Goal: Task Accomplishment & Management: Complete application form

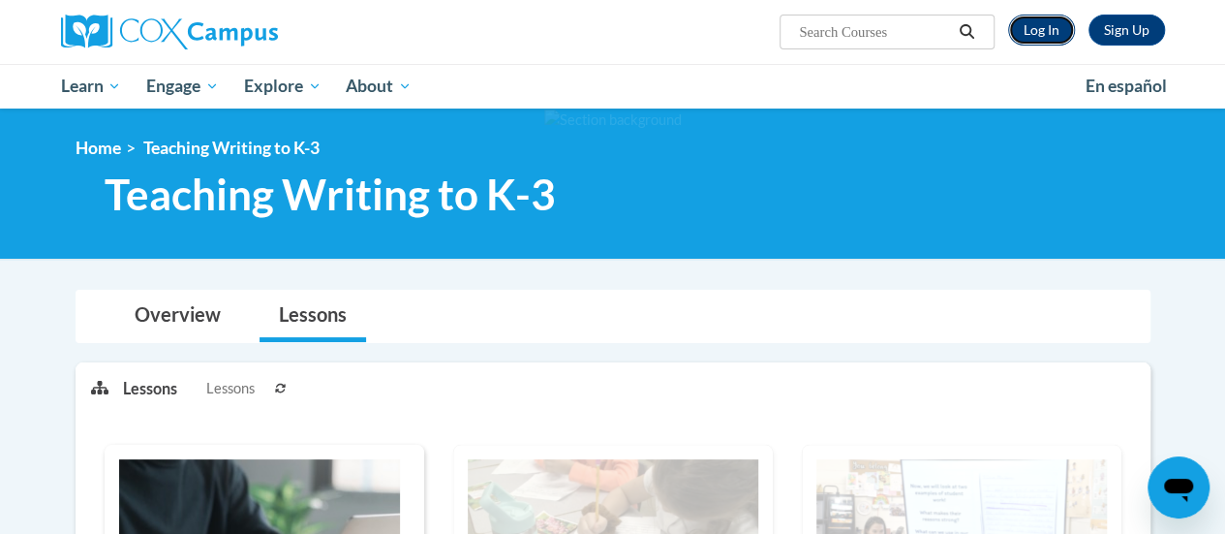
click at [1054, 20] on link "Log In" at bounding box center [1041, 30] width 67 height 31
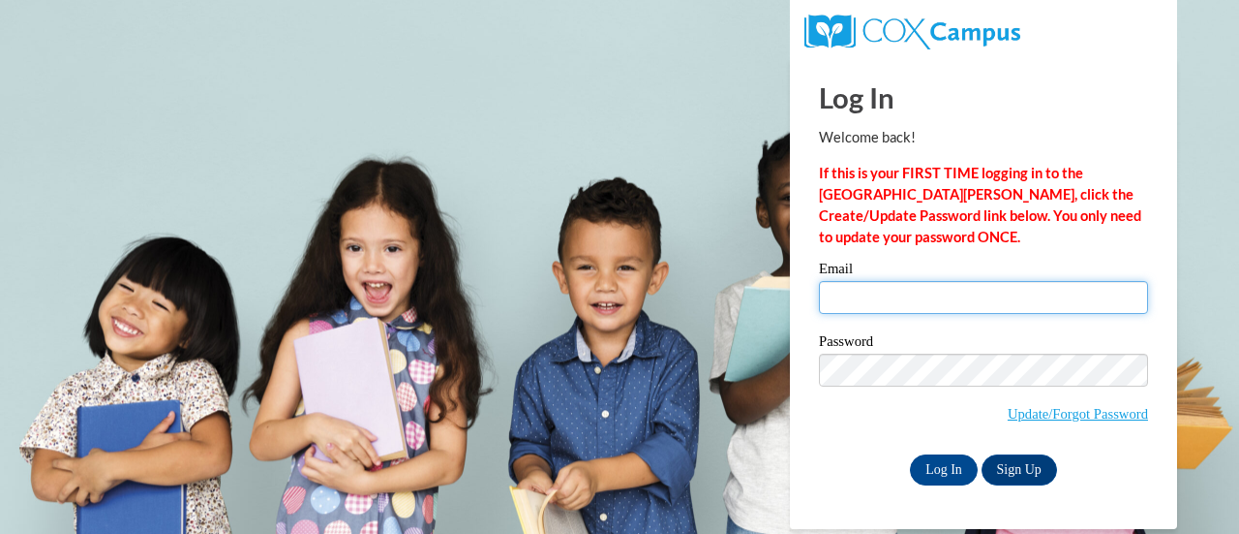
click at [926, 307] on input "Email" at bounding box center [983, 297] width 329 height 33
type input "donawillich@gmail.com"
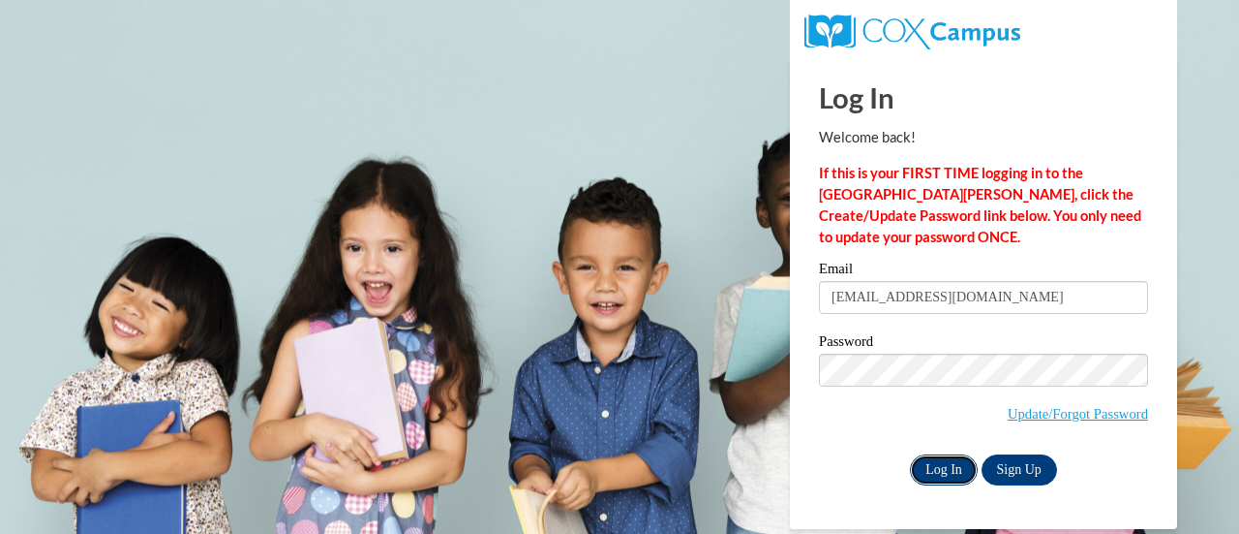
click at [945, 467] on input "Log In" at bounding box center [944, 469] width 68 height 31
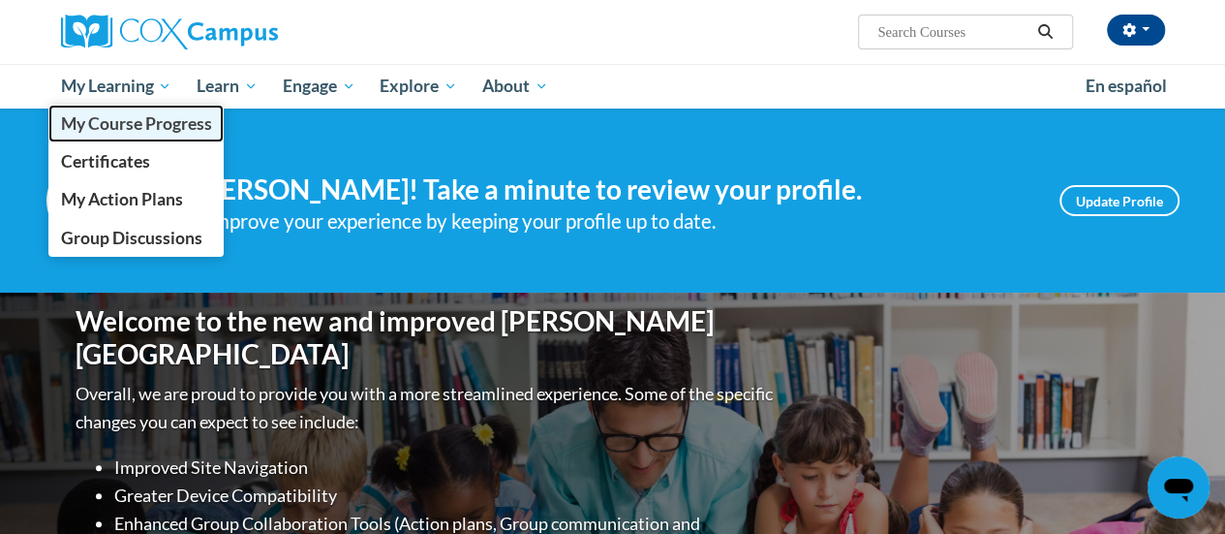
click at [97, 117] on span "My Course Progress" at bounding box center [135, 123] width 151 height 20
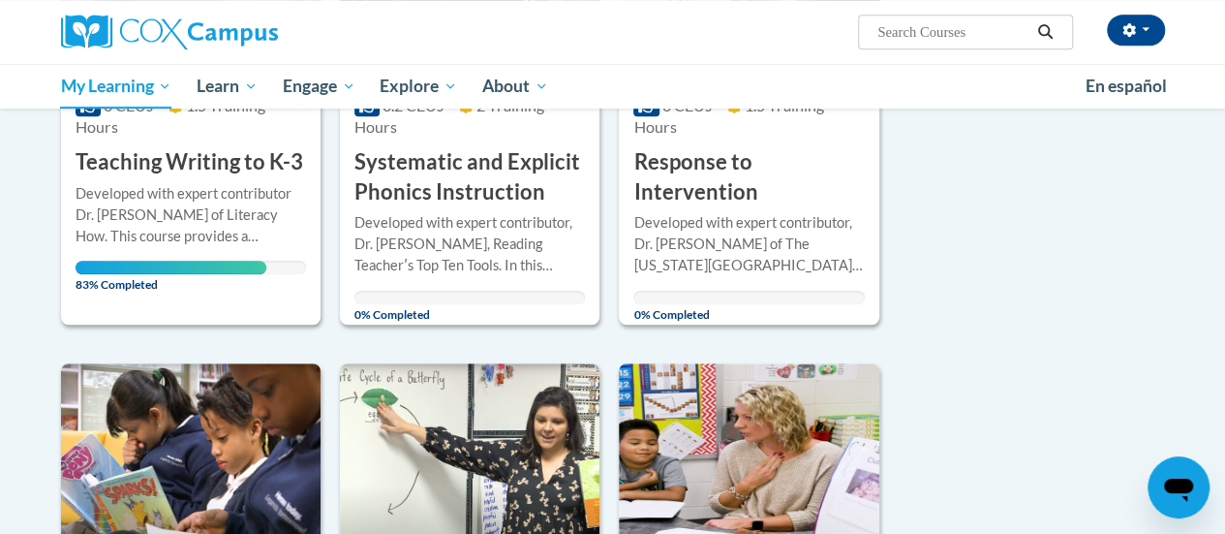
scroll to position [525, 0]
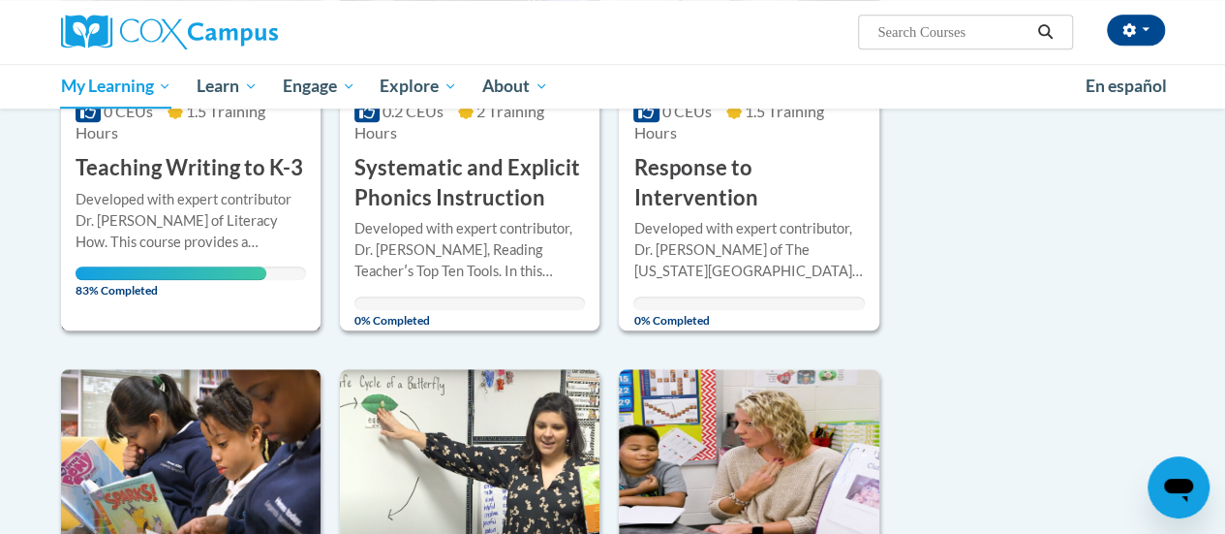
click at [191, 206] on div "Developed with expert contributor Dr. [PERSON_NAME] of Literacy How. This cours…" at bounding box center [191, 221] width 230 height 64
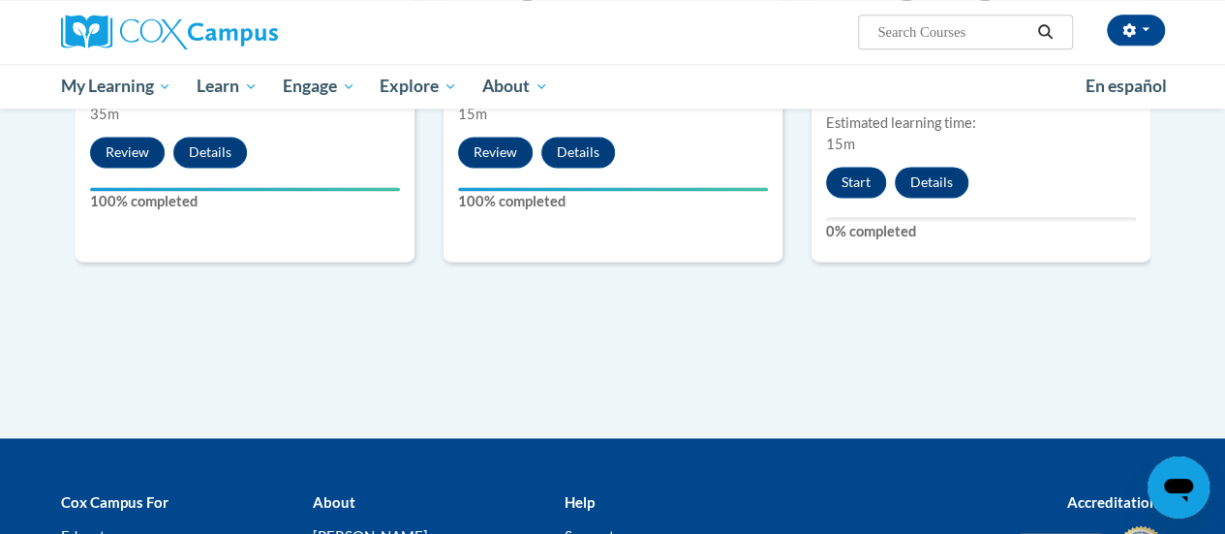
scroll to position [1309, 0]
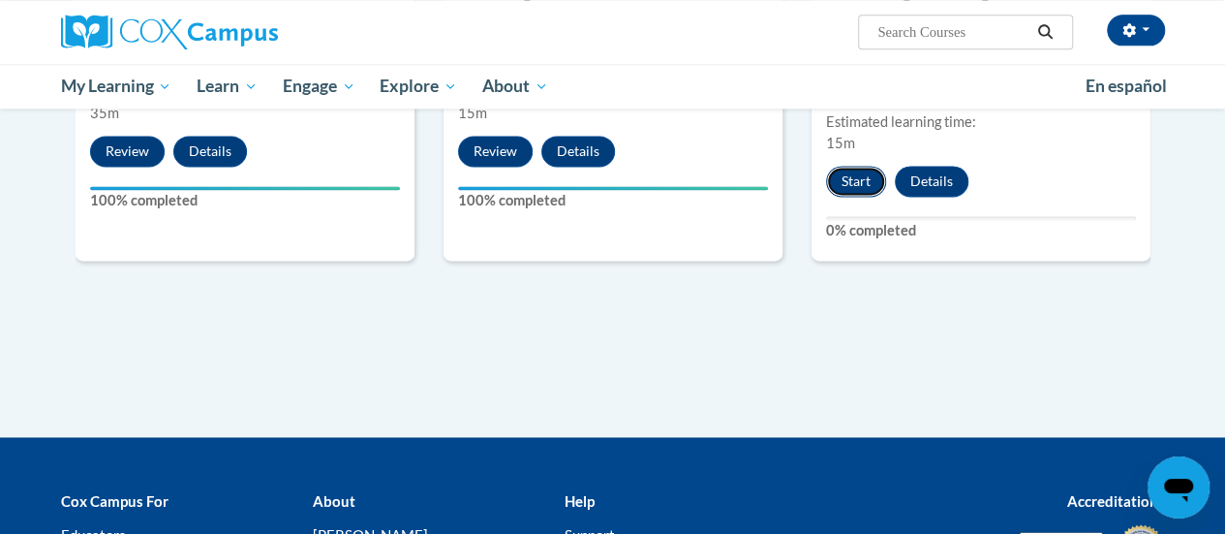
click at [853, 168] on button "Start" at bounding box center [856, 181] width 60 height 31
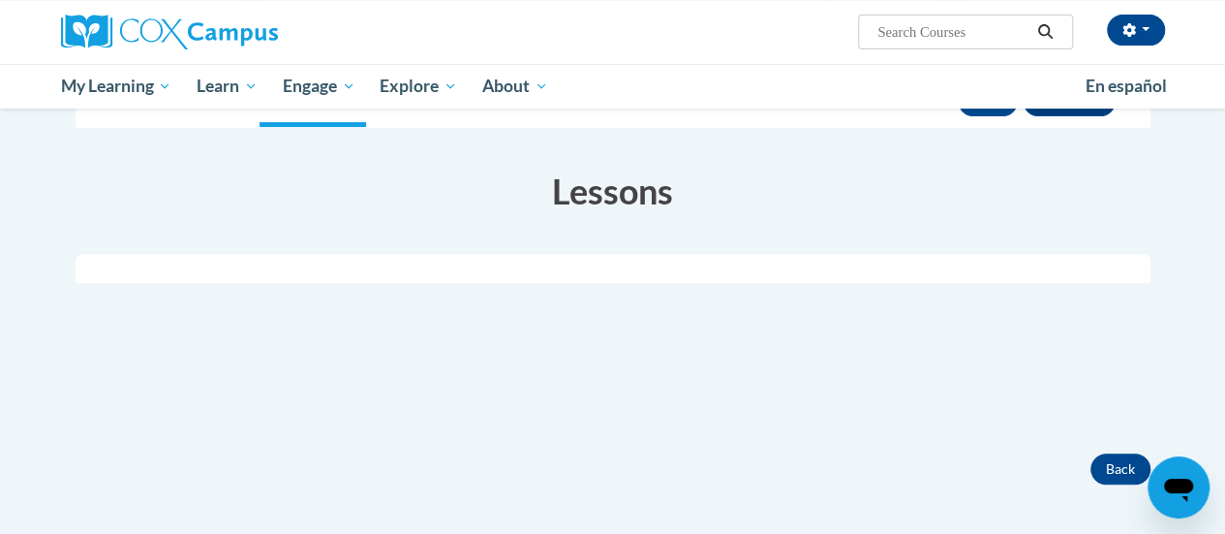
scroll to position [265, 0]
click at [990, 106] on ul "My Learning My Learning My Course Progress Certificates My Action Plans Group D…" at bounding box center [560, 86] width 1024 height 45
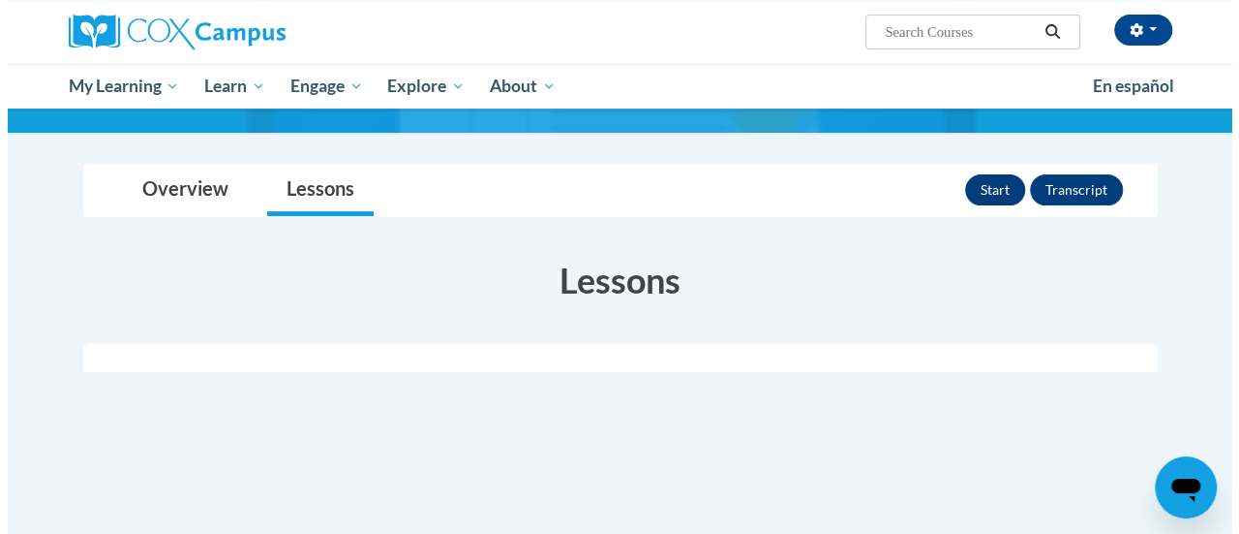
scroll to position [176, 0]
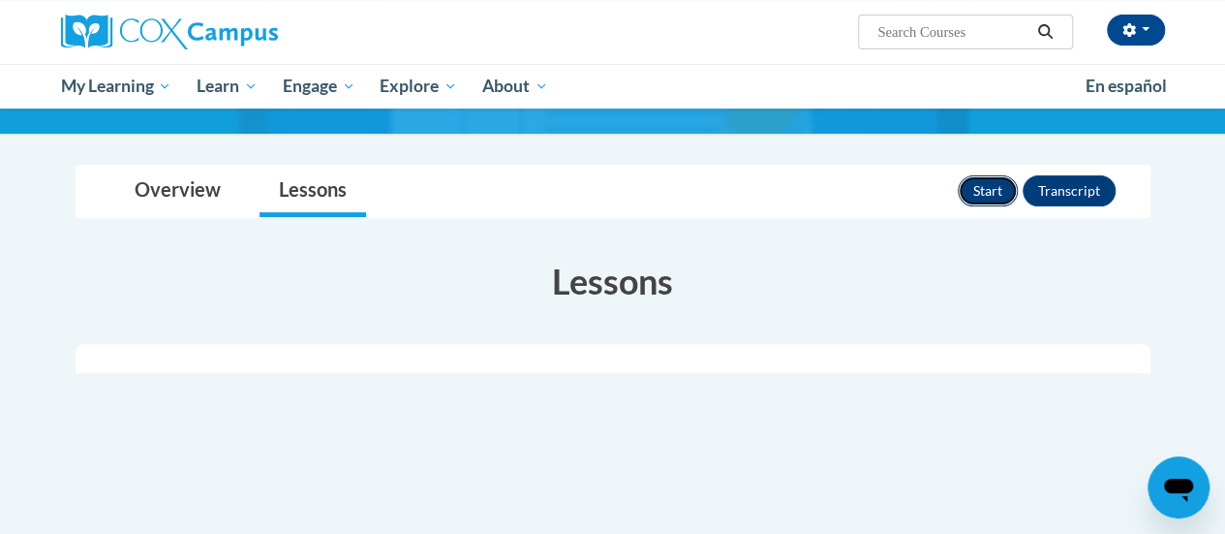
drag, startPoint x: 976, startPoint y: 198, endPoint x: 999, endPoint y: 187, distance: 25.6
click at [999, 187] on button "Start" at bounding box center [988, 190] width 60 height 31
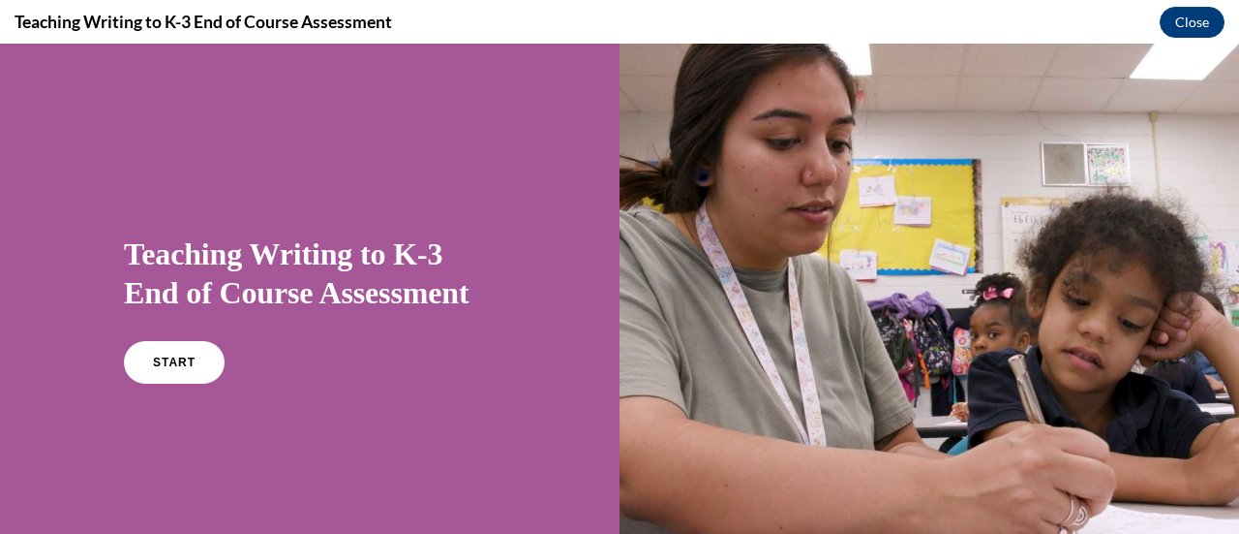
scroll to position [102, 0]
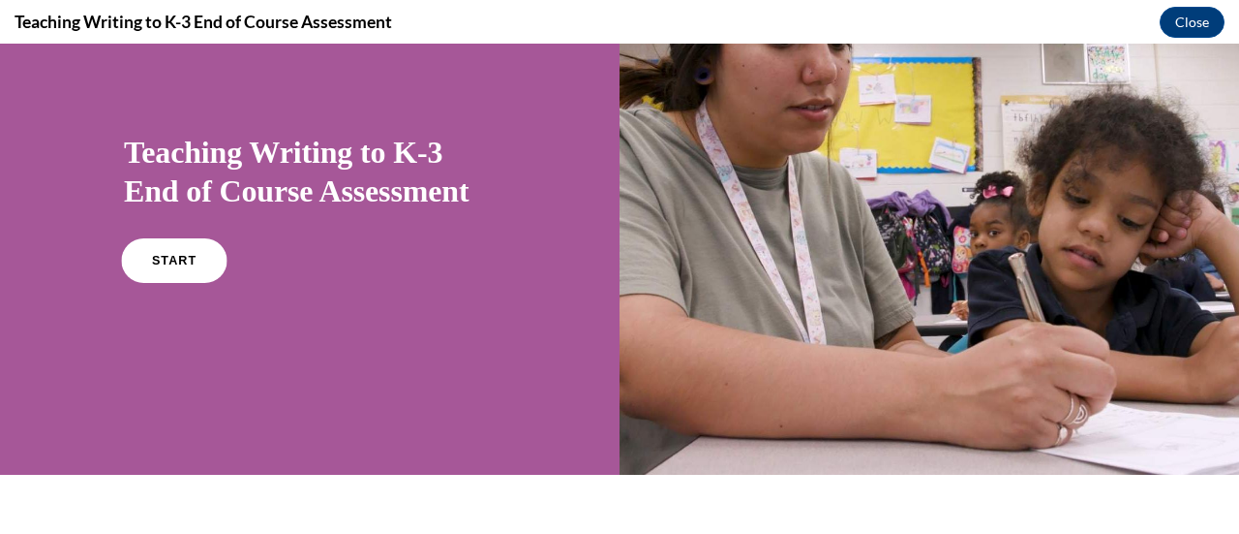
click at [190, 246] on link "START" at bounding box center [174, 260] width 106 height 45
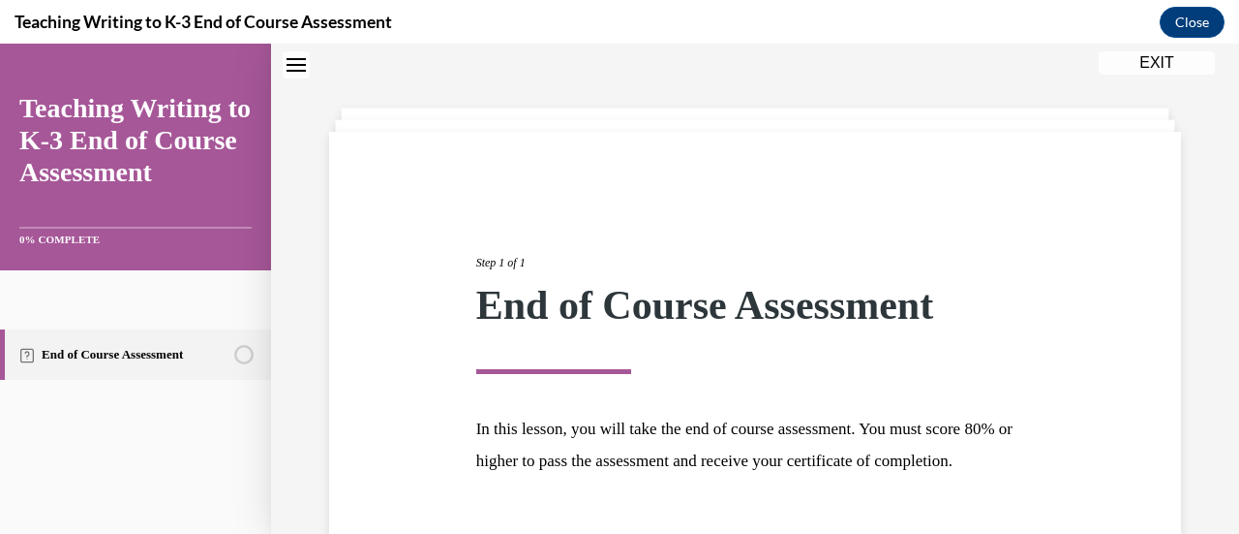
scroll to position [227, 0]
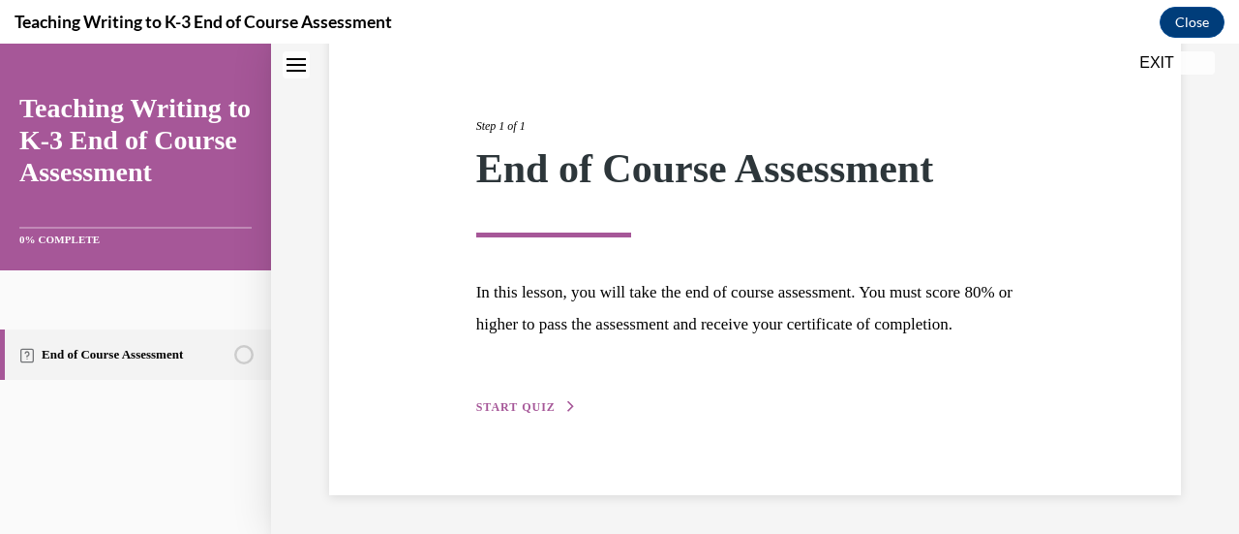
click at [501, 413] on span "START QUIZ" at bounding box center [515, 407] width 79 height 14
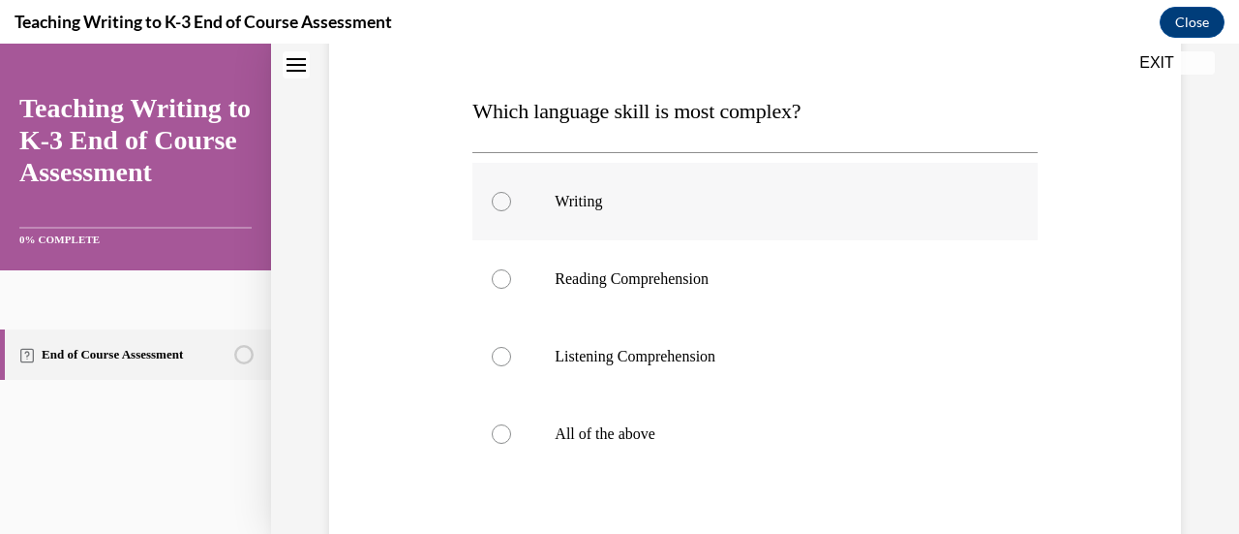
scroll to position [280, 0]
click at [498, 435] on div at bounding box center [501, 432] width 19 height 19
click at [498, 435] on input "All of the above" at bounding box center [501, 432] width 19 height 19
radio input "true"
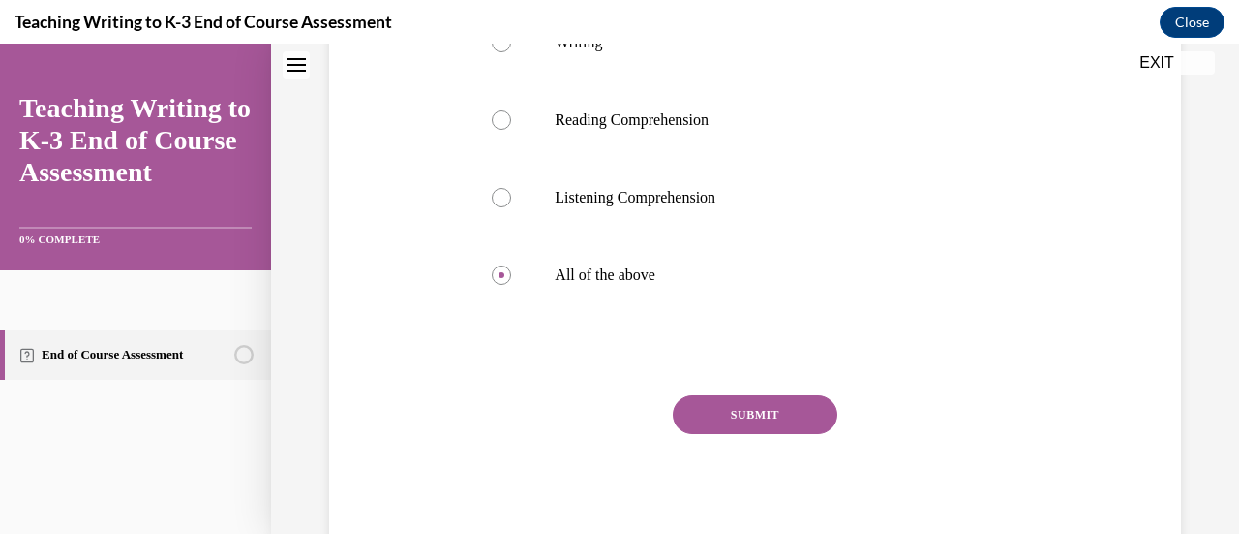
click at [718, 421] on button "SUBMIT" at bounding box center [755, 414] width 165 height 39
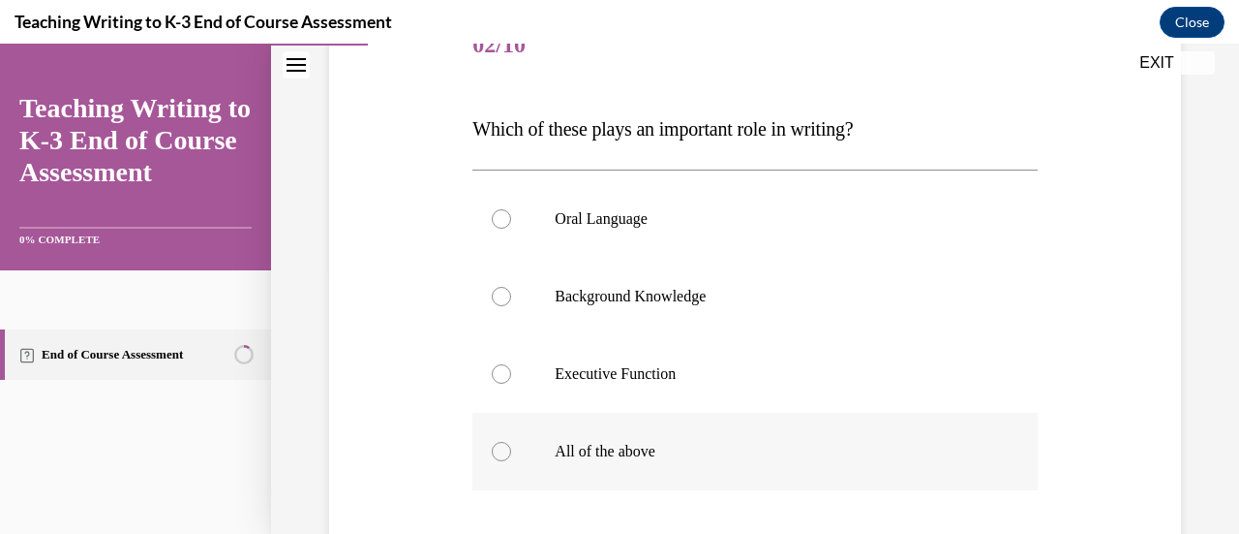
scroll to position [290, 0]
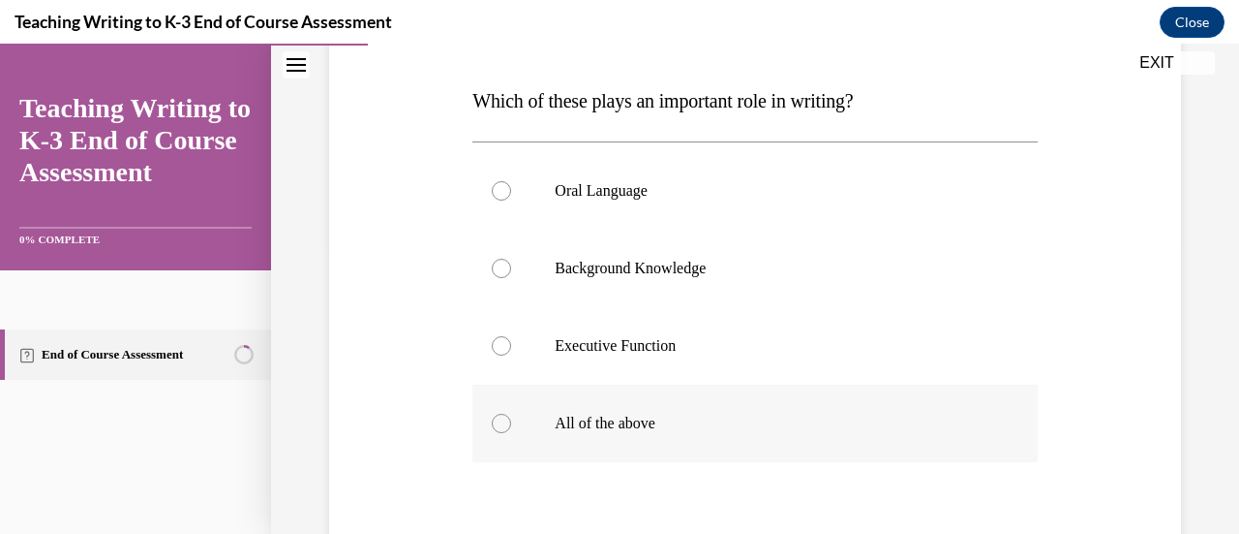
click at [497, 425] on div at bounding box center [501, 422] width 19 height 19
click at [497, 425] on input "All of the above" at bounding box center [501, 422] width 19 height 19
radio input "true"
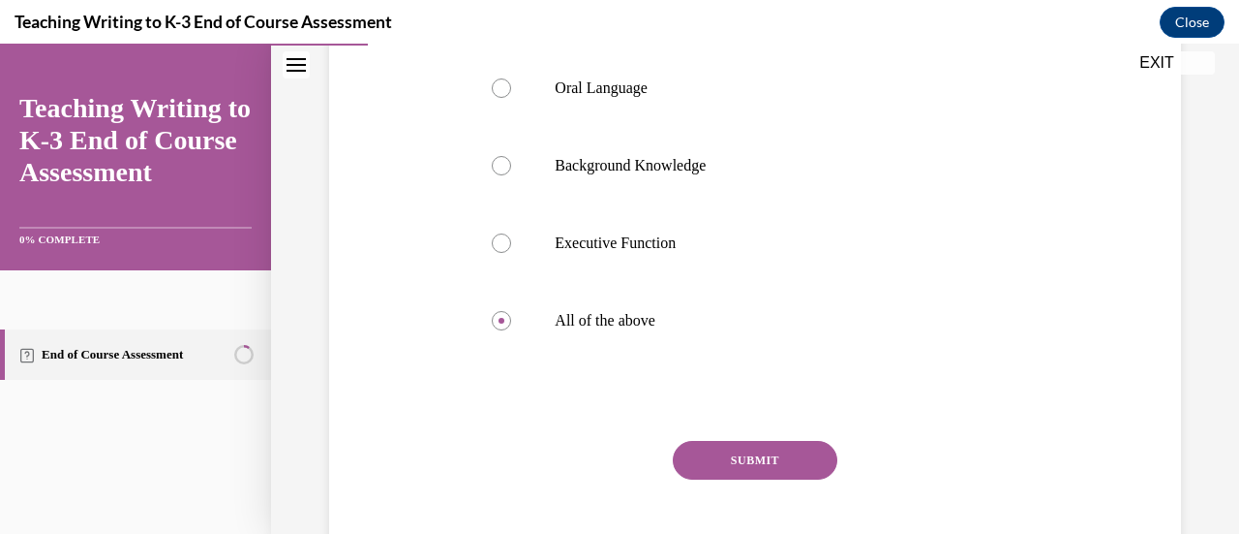
click at [734, 450] on button "SUBMIT" at bounding box center [755, 460] width 165 height 39
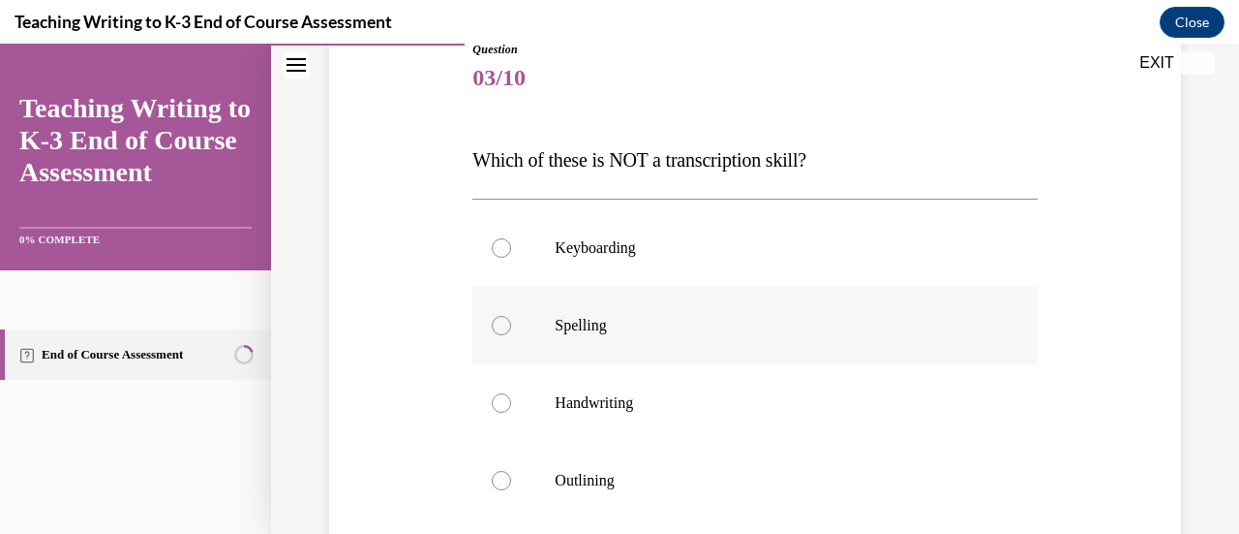
scroll to position [244, 0]
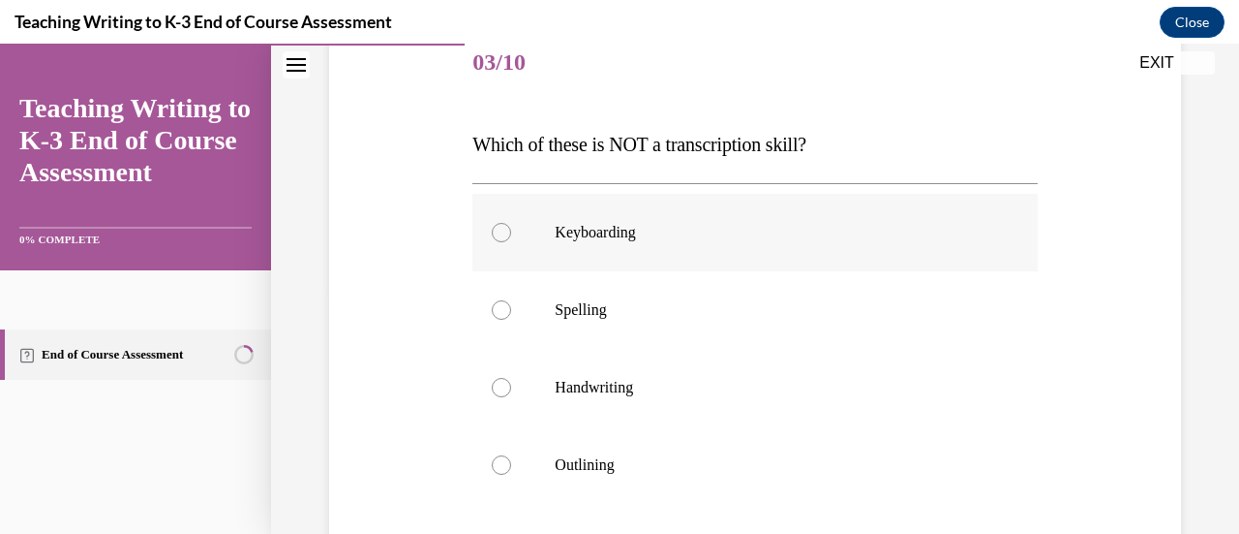
click at [499, 245] on label "Keyboarding" at bounding box center [755, 232] width 565 height 77
click at [499, 242] on input "Keyboarding" at bounding box center [501, 232] width 19 height 19
radio input "true"
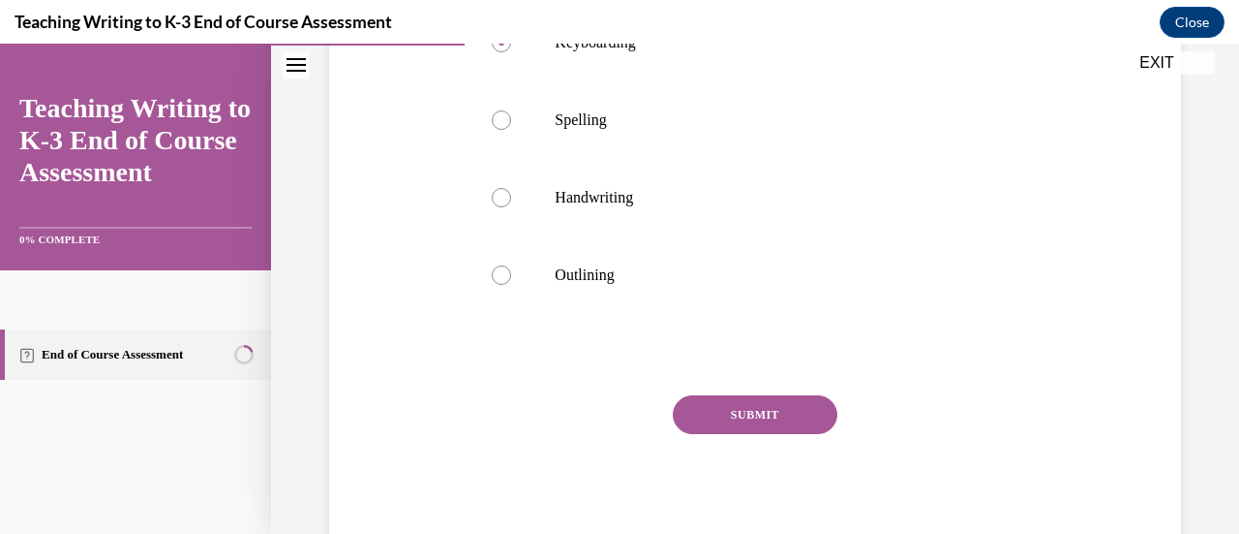
click at [761, 415] on button "SUBMIT" at bounding box center [755, 414] width 165 height 39
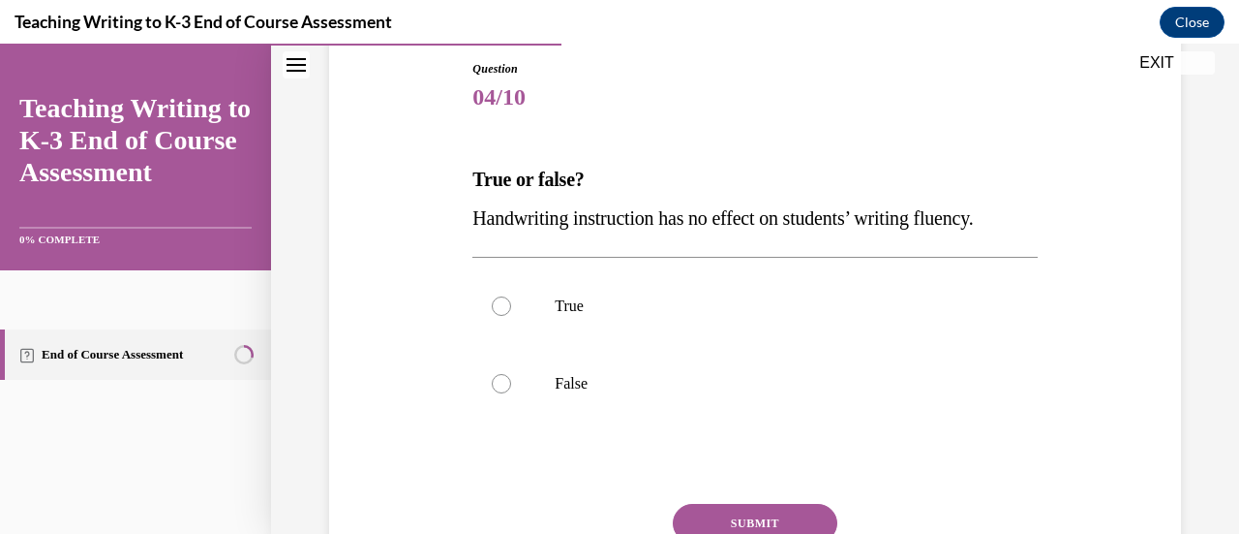
scroll to position [210, 0]
click at [499, 382] on div at bounding box center [501, 382] width 19 height 19
click at [499, 382] on input "False" at bounding box center [501, 382] width 19 height 19
radio input "true"
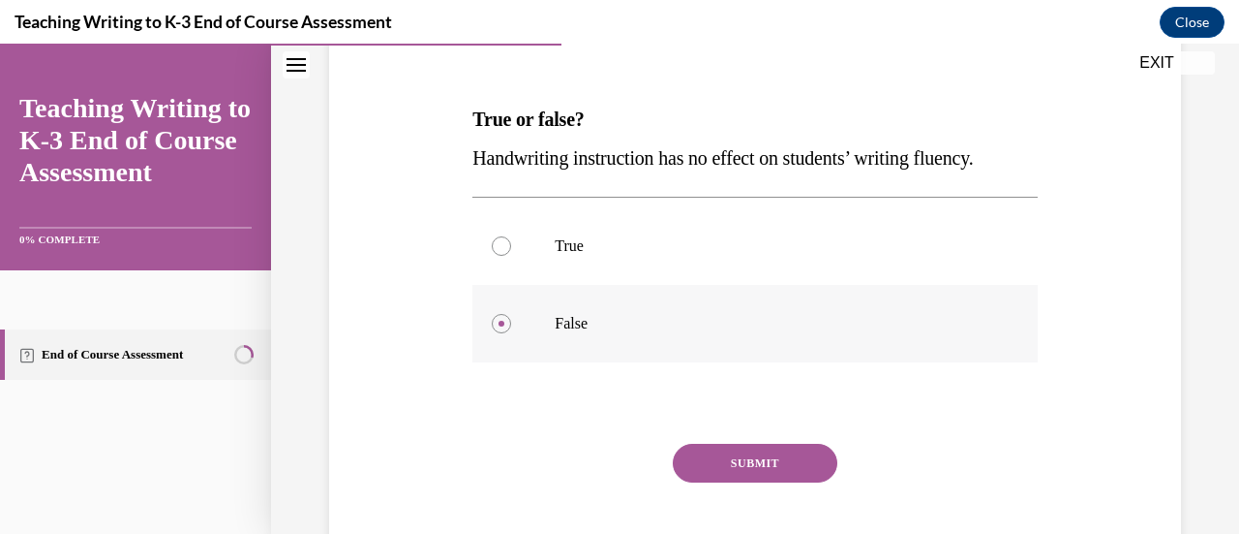
scroll to position [270, 0]
drag, startPoint x: 809, startPoint y: 395, endPoint x: 838, endPoint y: 417, distance: 36.6
click at [838, 417] on div "Question 04/10 True or false? Handwriting instruction has no effect on students…" at bounding box center [755, 300] width 565 height 602
click at [582, 468] on div "SUBMIT" at bounding box center [755, 491] width 565 height 97
click at [507, 241] on div at bounding box center [501, 244] width 19 height 19
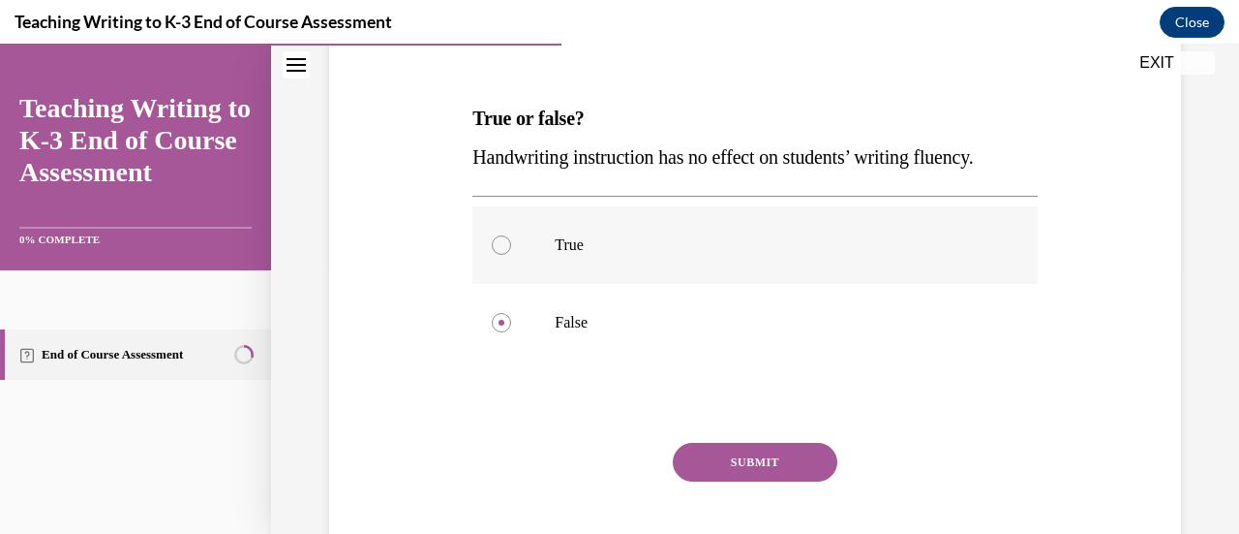
click at [507, 241] on input "True" at bounding box center [501, 244] width 19 height 19
radio input "true"
click at [728, 448] on button "SUBMIT" at bounding box center [755, 462] width 165 height 39
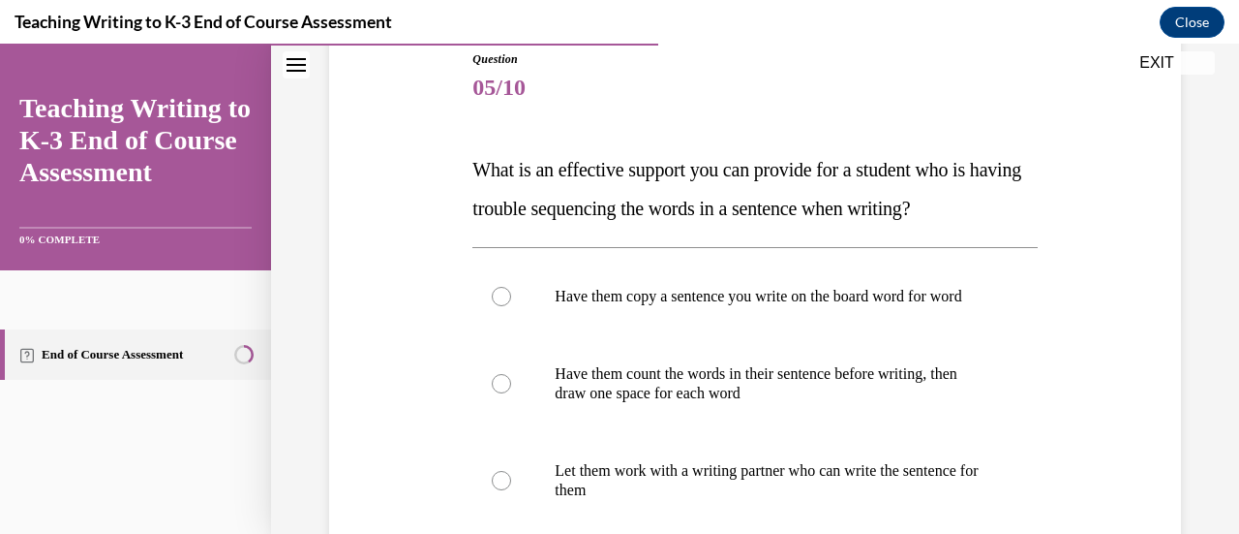
scroll to position [220, 0]
click at [883, 243] on div "Question 05/10 What is an effective support you can provide for a student who i…" at bounding box center [755, 447] width 565 height 796
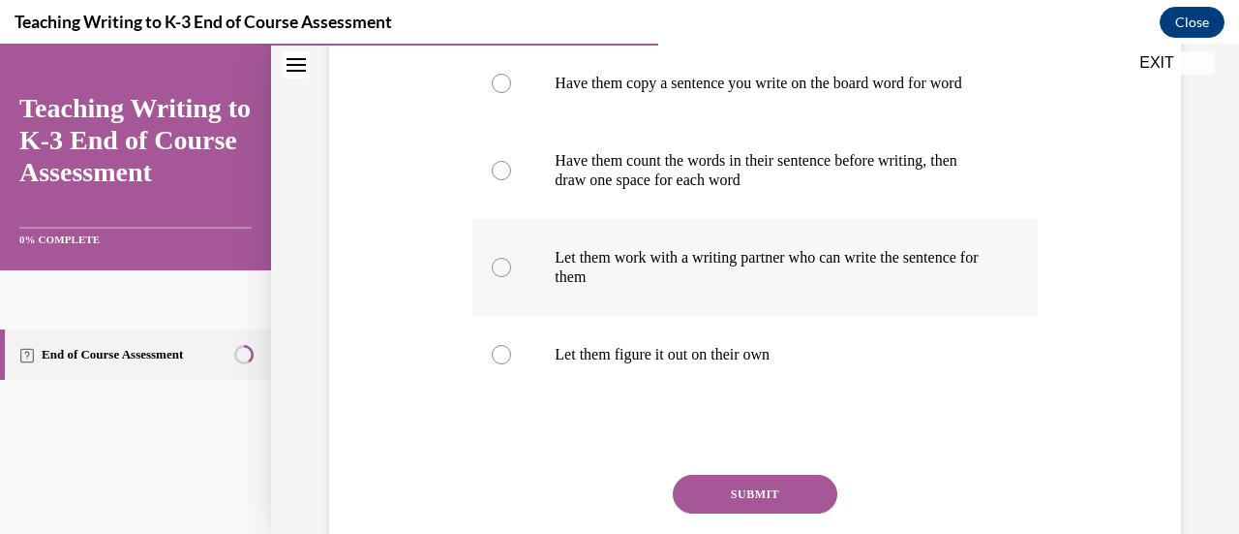
scroll to position [433, 0]
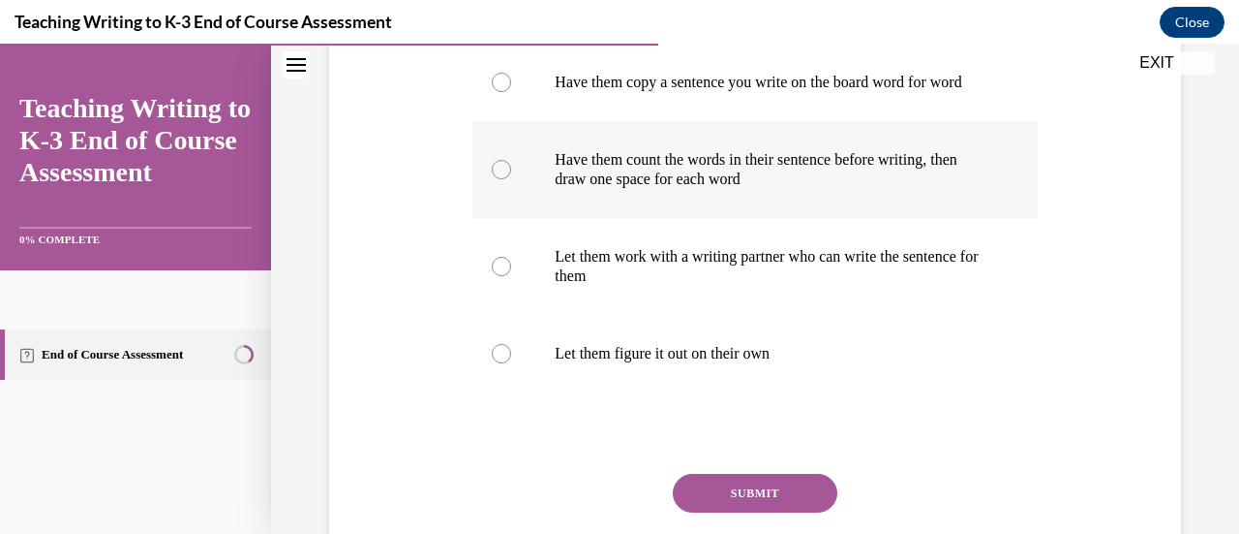
click at [484, 200] on label "Have them count the words in their sentence before writing, then draw one space…" at bounding box center [755, 169] width 565 height 97
click at [492, 179] on input "Have them count the words in their sentence before writing, then draw one space…" at bounding box center [501, 169] width 19 height 19
radio input "true"
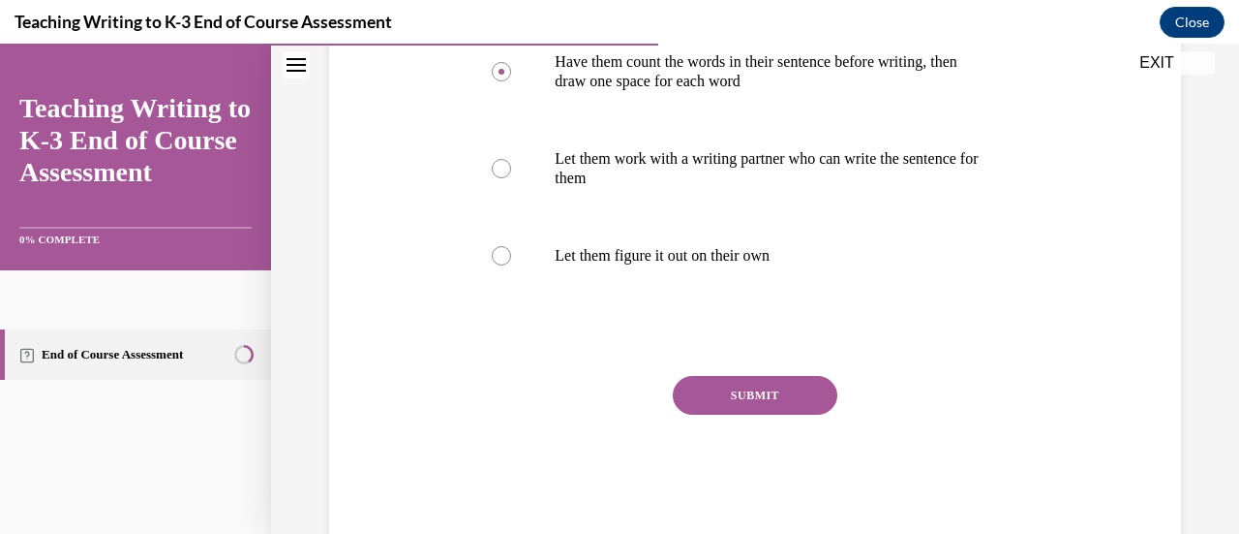
click at [748, 412] on button "SUBMIT" at bounding box center [755, 395] width 165 height 39
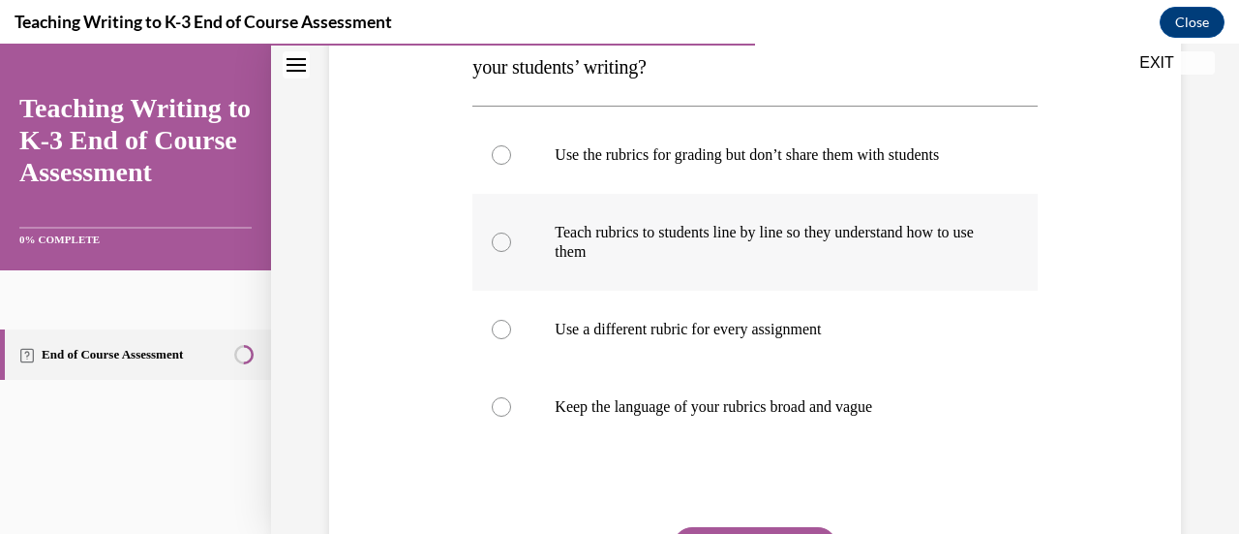
scroll to position [361, 0]
click at [498, 233] on div at bounding box center [501, 240] width 19 height 19
click at [498, 233] on input "Teach rubrics to students line by line so they understand how to use them" at bounding box center [501, 240] width 19 height 19
radio input "true"
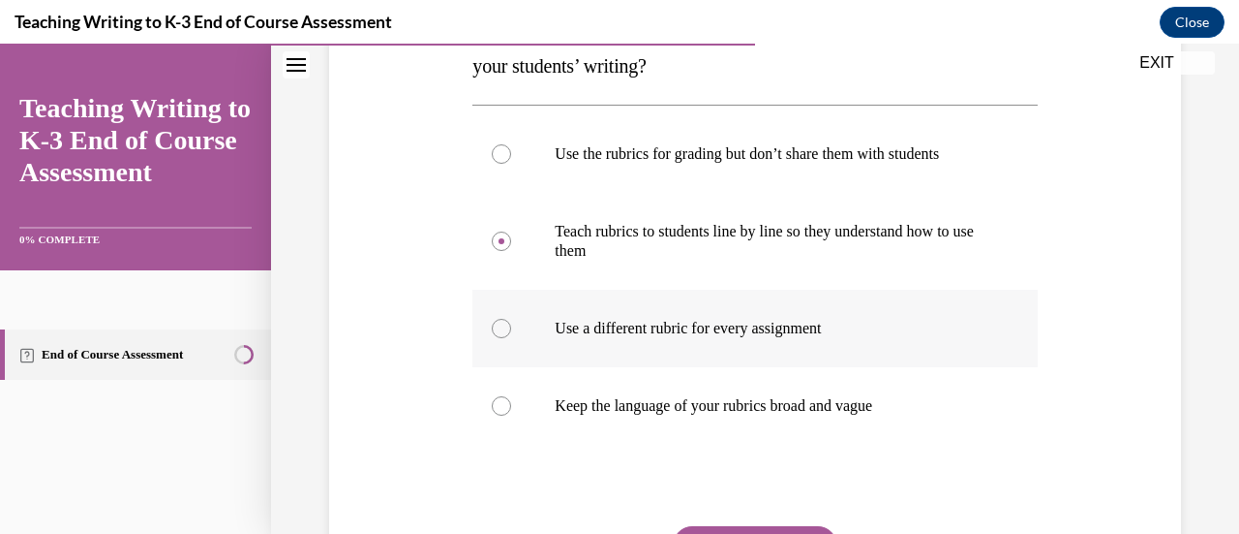
scroll to position [492, 0]
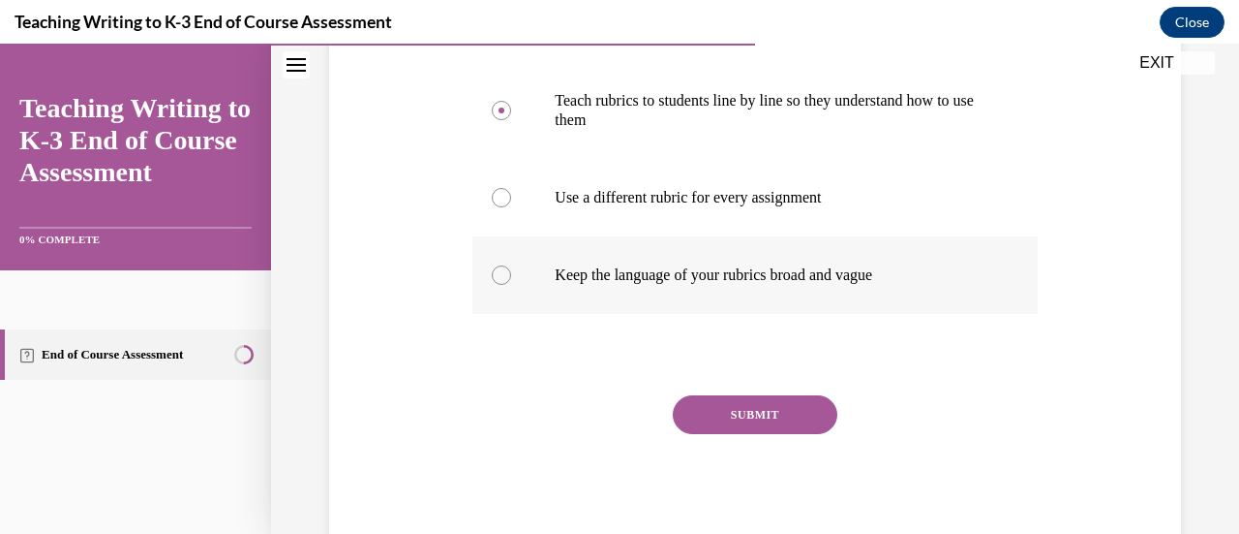
click at [492, 275] on div at bounding box center [501, 274] width 19 height 19
click at [492, 275] on input "Keep the language of your rubrics broad and vague" at bounding box center [501, 274] width 19 height 19
radio input "true"
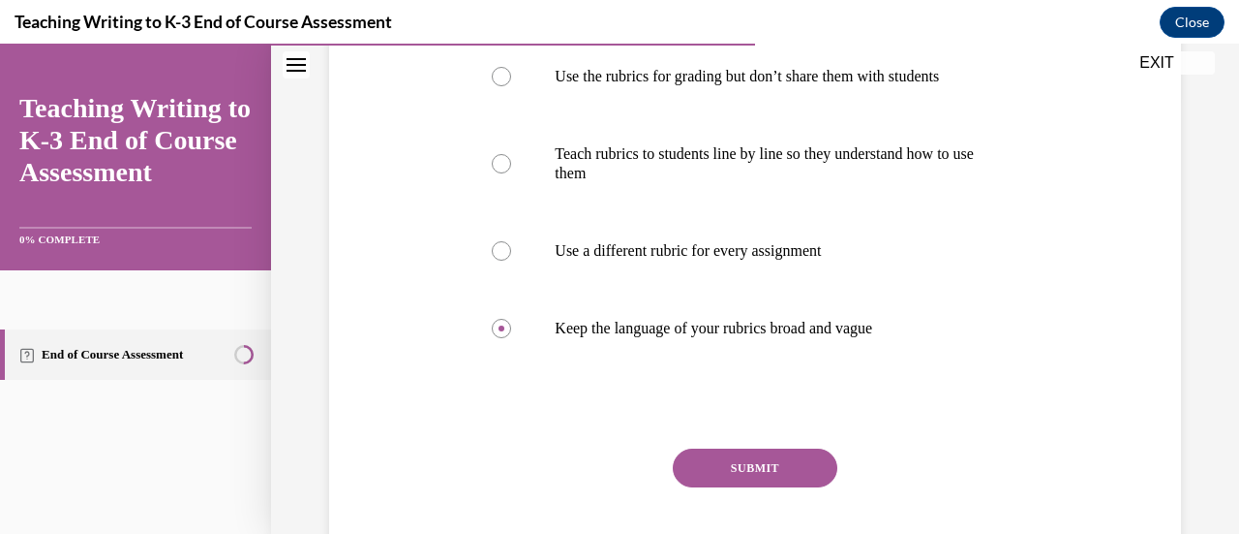
scroll to position [427, 0]
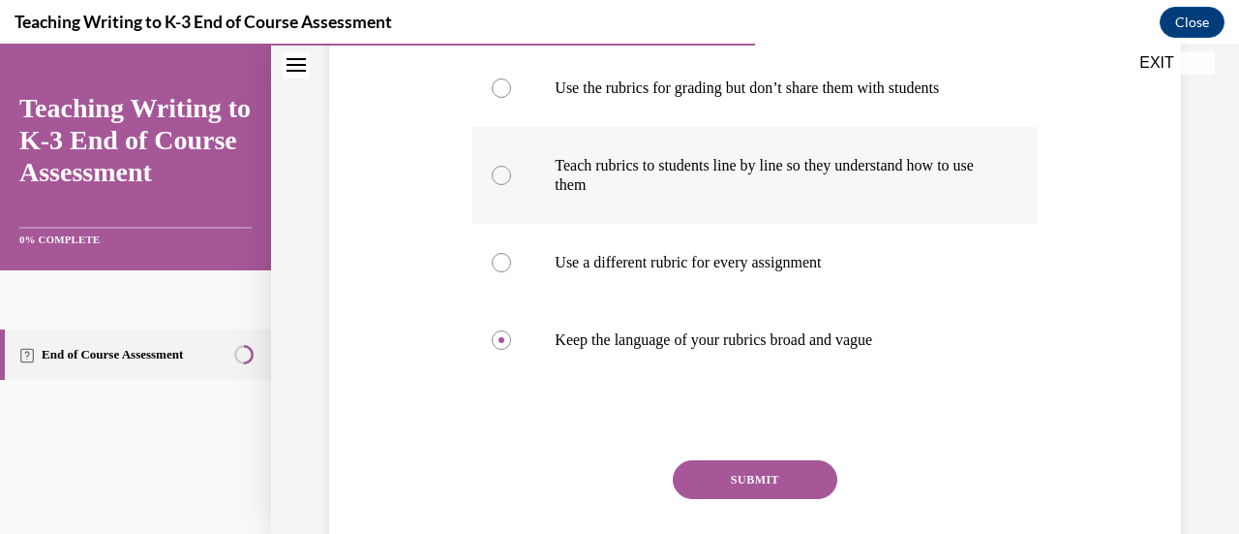
click at [492, 179] on div at bounding box center [501, 175] width 19 height 19
click at [492, 179] on input "Teach rubrics to students line by line so they understand how to use them" at bounding box center [501, 175] width 19 height 19
radio input "true"
click at [788, 474] on button "SUBMIT" at bounding box center [755, 479] width 165 height 39
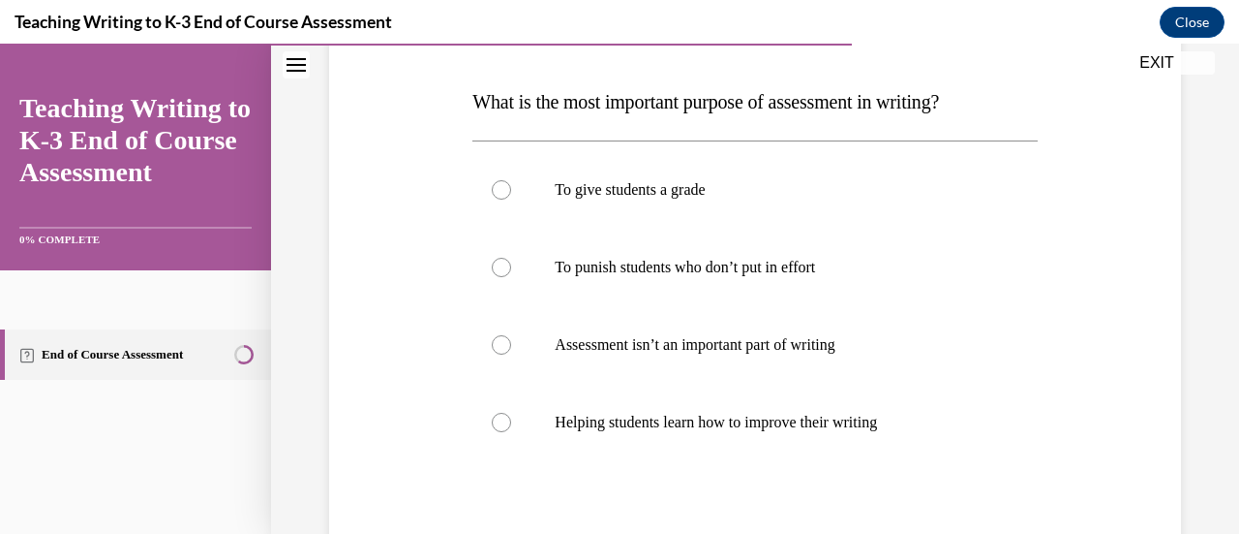
scroll to position [288, 0]
click at [495, 419] on div at bounding box center [501, 421] width 19 height 19
click at [495, 419] on input "Helping students learn how to improve their writing" at bounding box center [501, 421] width 19 height 19
radio input "true"
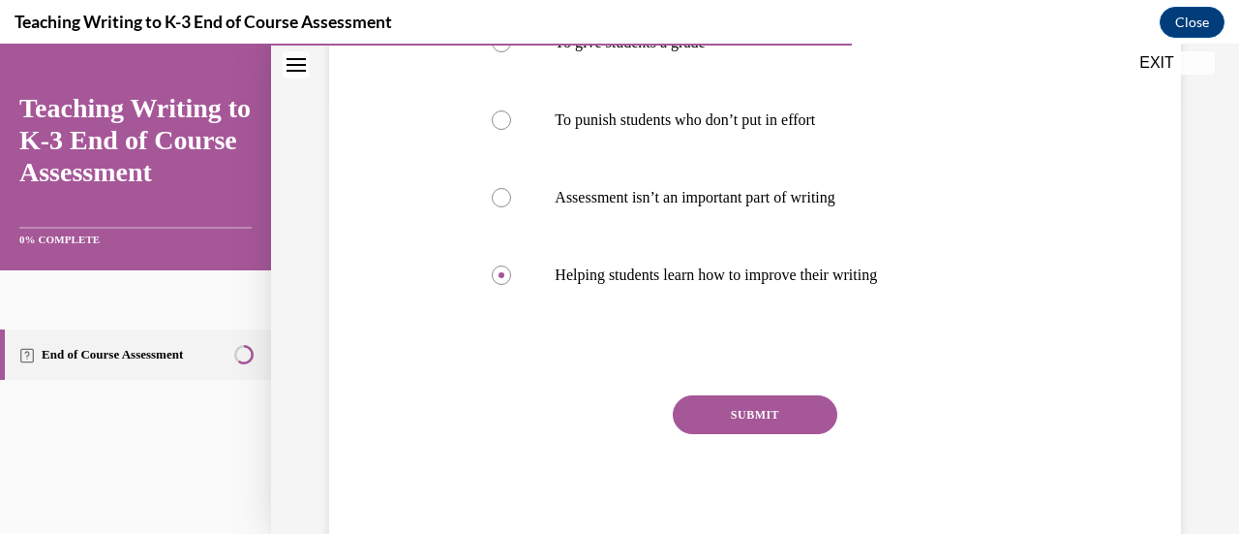
click at [723, 410] on button "SUBMIT" at bounding box center [755, 414] width 165 height 39
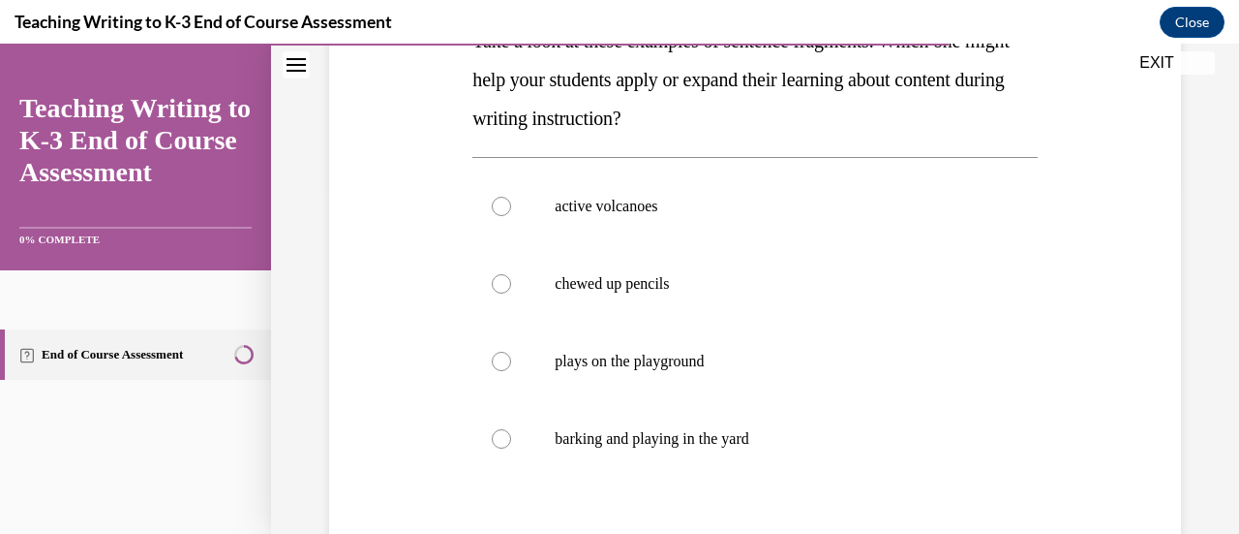
scroll to position [349, 0]
click at [504, 363] on div at bounding box center [501, 360] width 19 height 19
click at [504, 363] on input "plays on the playground" at bounding box center [501, 360] width 19 height 19
radio input "true"
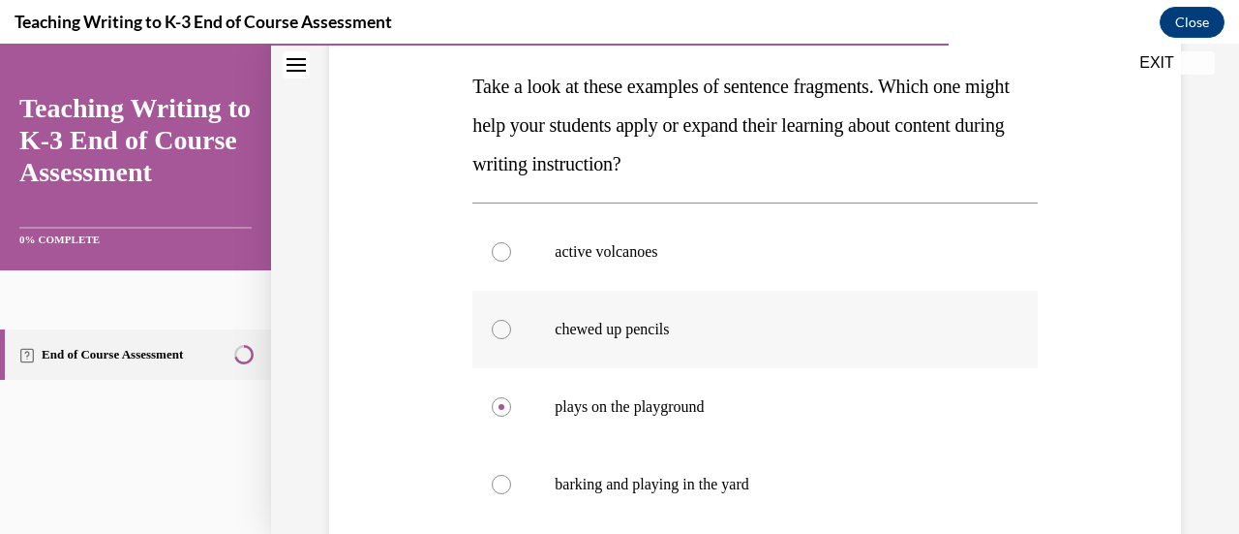
scroll to position [301, 0]
click at [501, 255] on div at bounding box center [501, 252] width 19 height 19
click at [501, 255] on input "active volcanoes" at bounding box center [501, 252] width 19 height 19
radio input "true"
click at [501, 255] on icon at bounding box center [502, 253] width 6 height 6
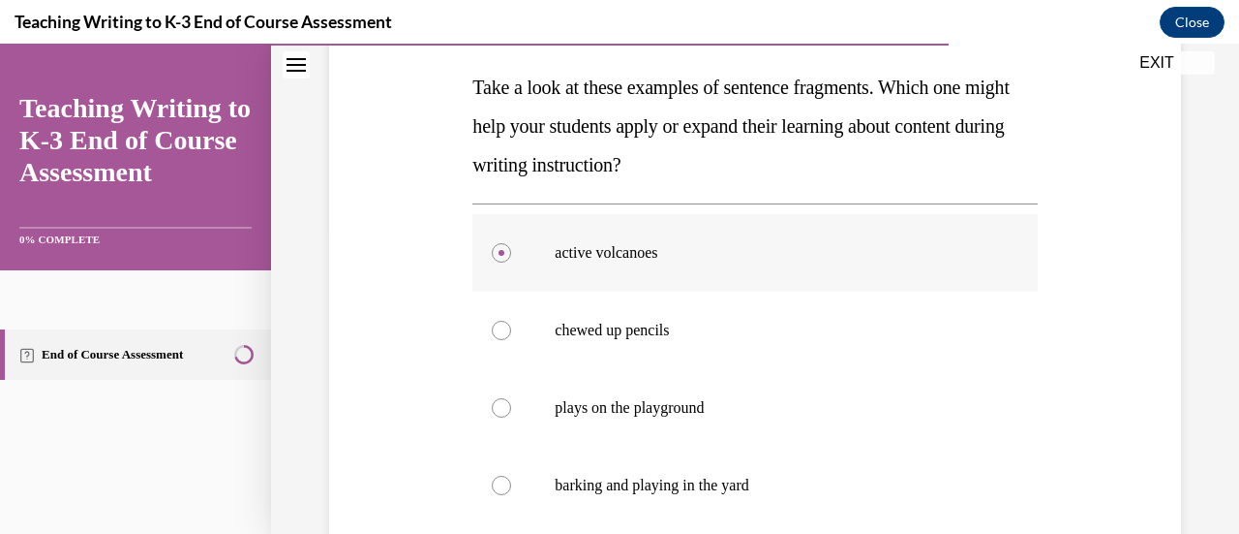
click at [501, 255] on input "active volcanoes" at bounding box center [501, 252] width 19 height 19
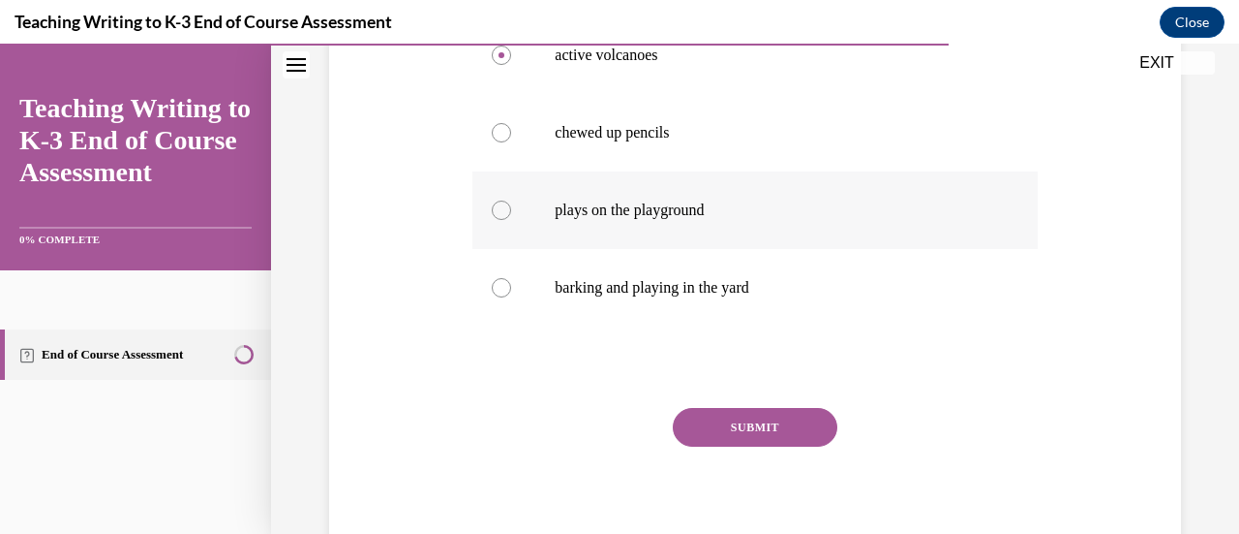
scroll to position [511, 0]
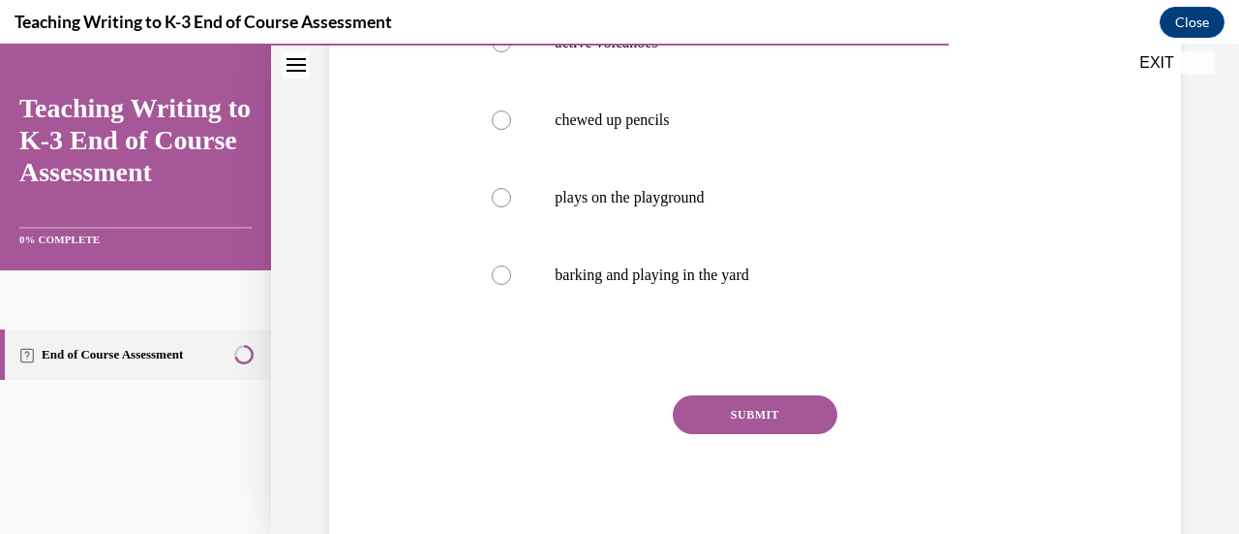
click at [725, 408] on button "SUBMIT" at bounding box center [755, 414] width 165 height 39
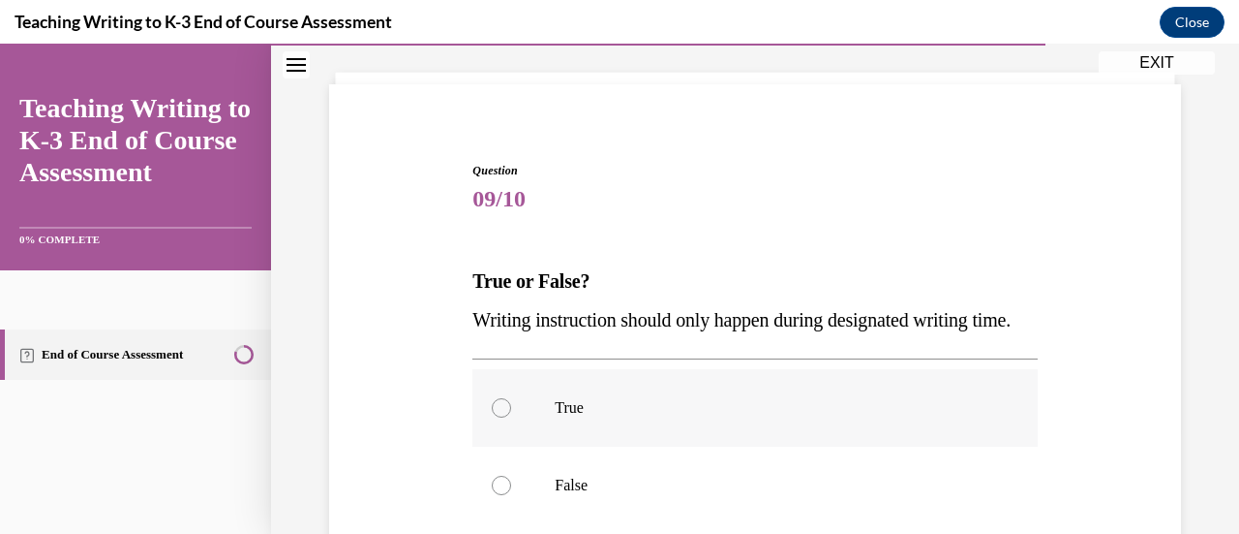
scroll to position [245, 0]
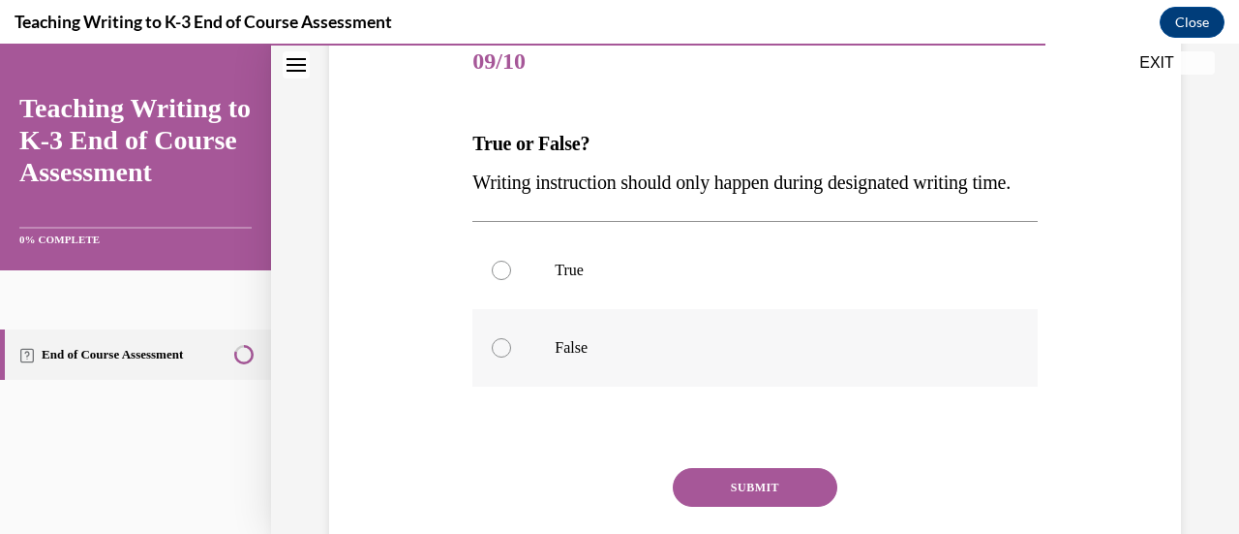
click at [507, 357] on div at bounding box center [501, 347] width 19 height 19
click at [507, 357] on input "False" at bounding box center [501, 347] width 19 height 19
radio input "true"
click at [744, 506] on button "SUBMIT" at bounding box center [755, 487] width 165 height 39
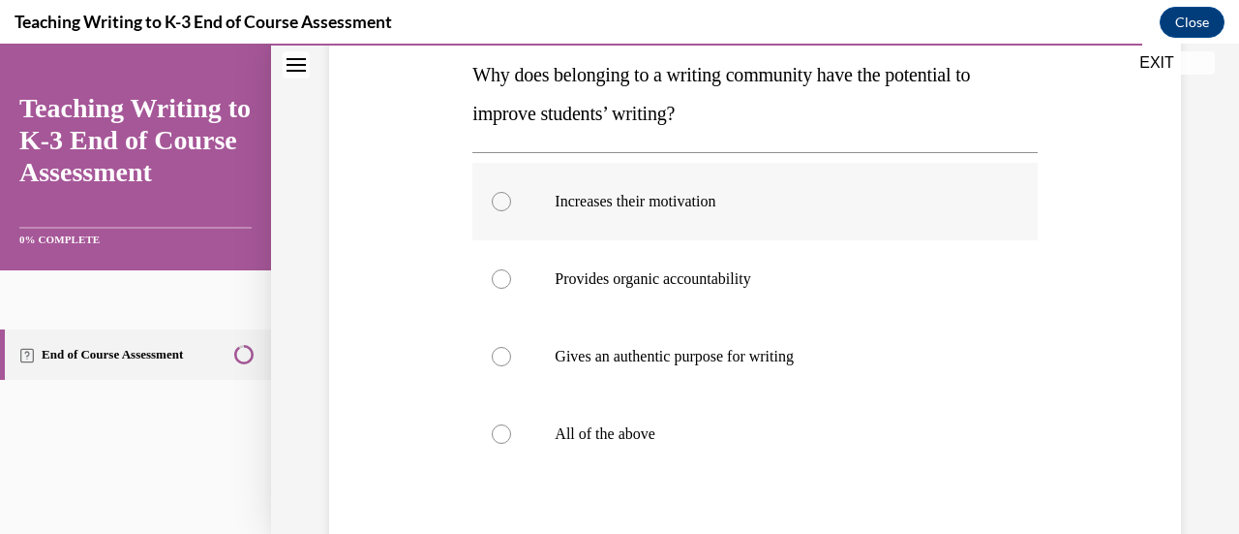
scroll to position [313, 0]
click at [483, 435] on label "All of the above" at bounding box center [755, 434] width 565 height 77
click at [492, 435] on input "All of the above" at bounding box center [501, 434] width 19 height 19
radio input "true"
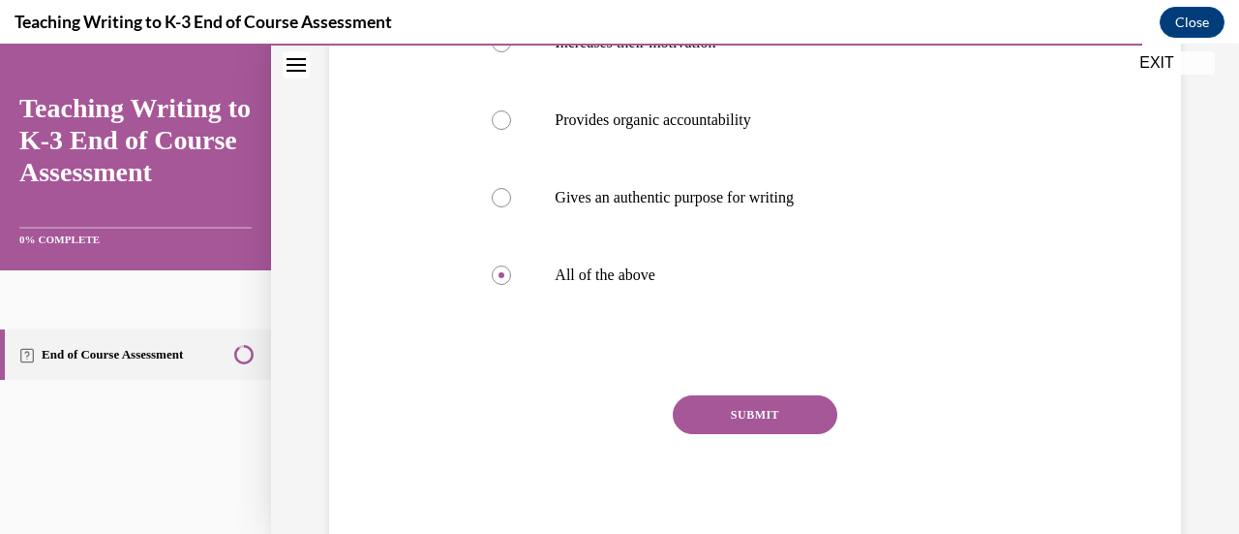
click at [780, 400] on button "SUBMIT" at bounding box center [755, 414] width 165 height 39
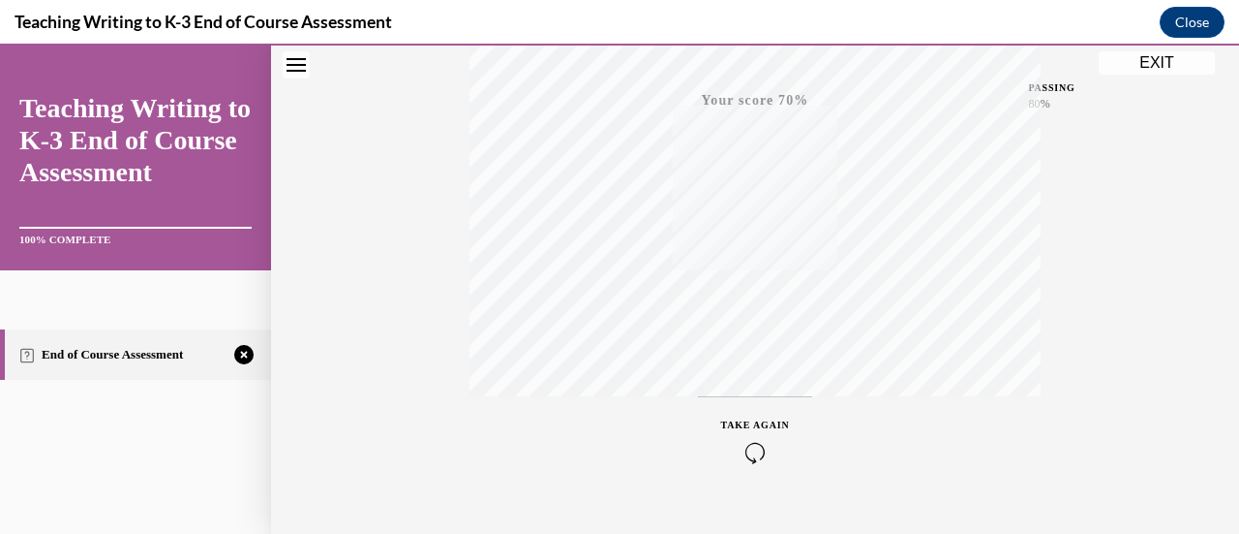
scroll to position [502, 0]
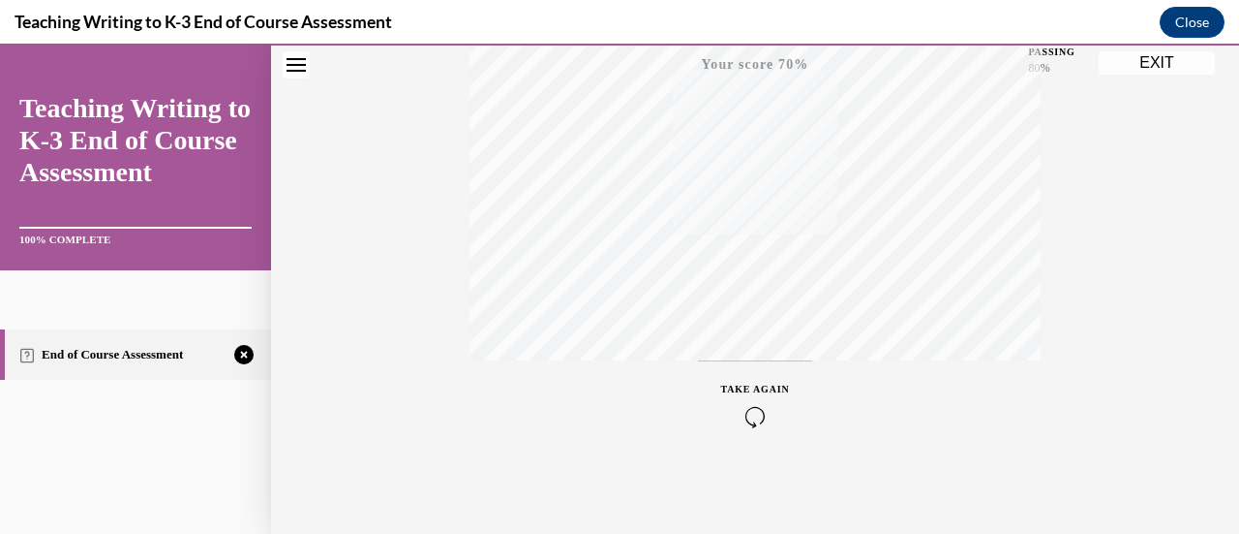
click at [744, 390] on span "TAKE AGAIN" at bounding box center [755, 388] width 69 height 11
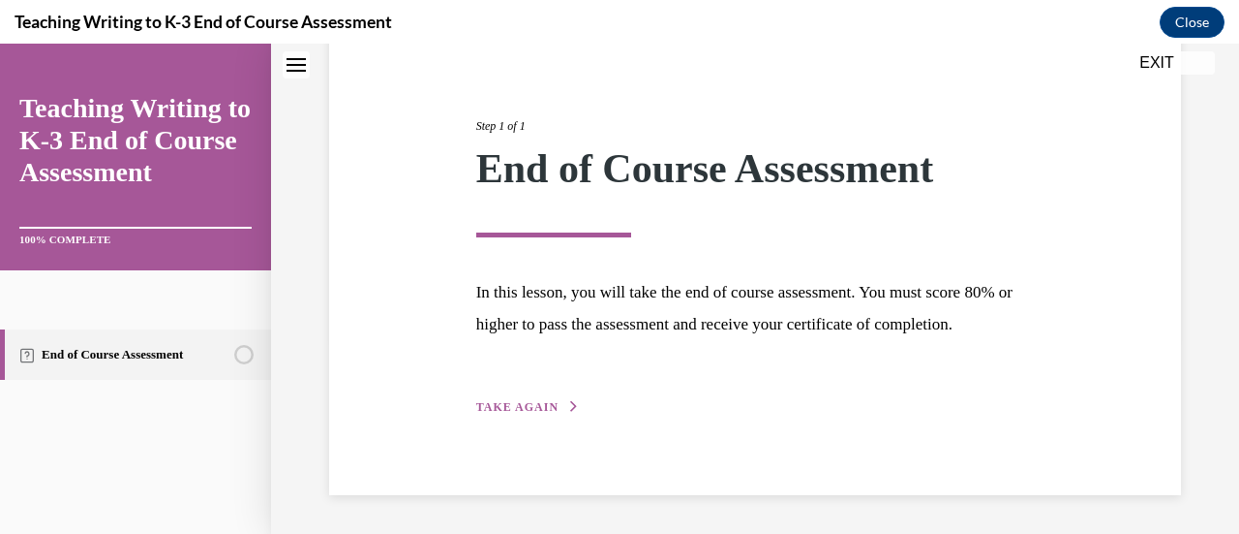
scroll to position [227, 0]
click at [535, 408] on span "TAKE AGAIN" at bounding box center [517, 407] width 82 height 14
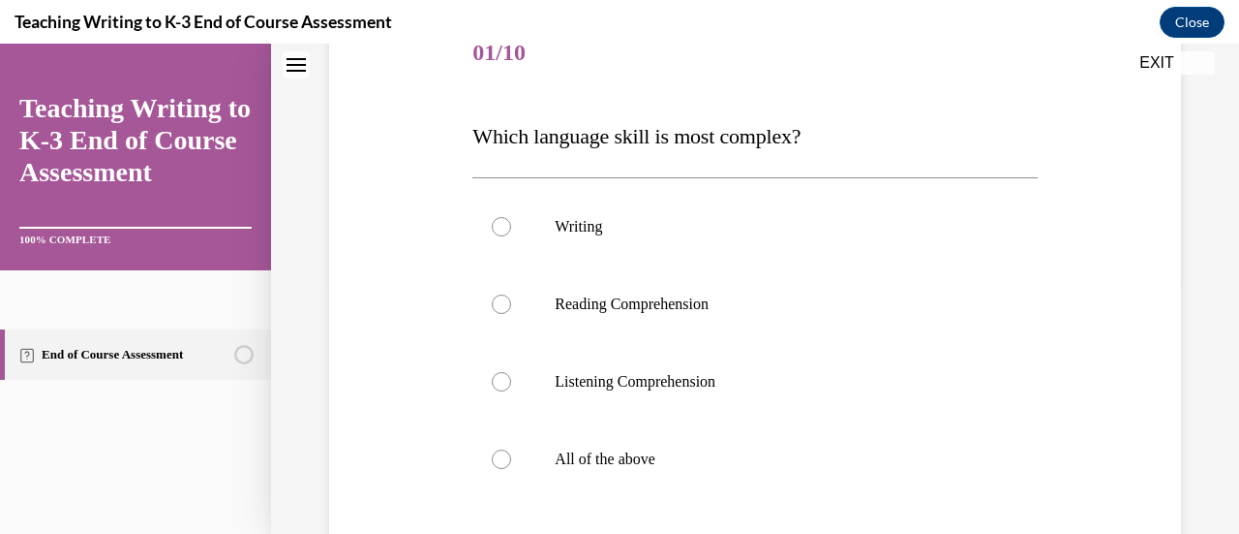
scroll to position [263, 0]
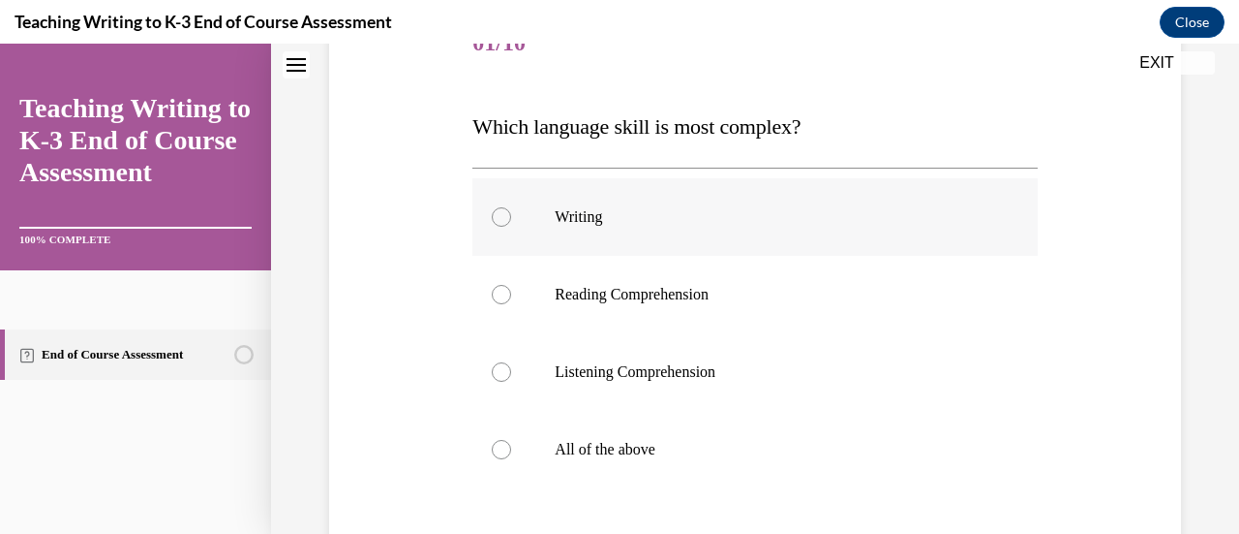
click at [494, 208] on div at bounding box center [501, 216] width 19 height 19
click at [494, 208] on input "Writing" at bounding box center [501, 216] width 19 height 19
radio input "true"
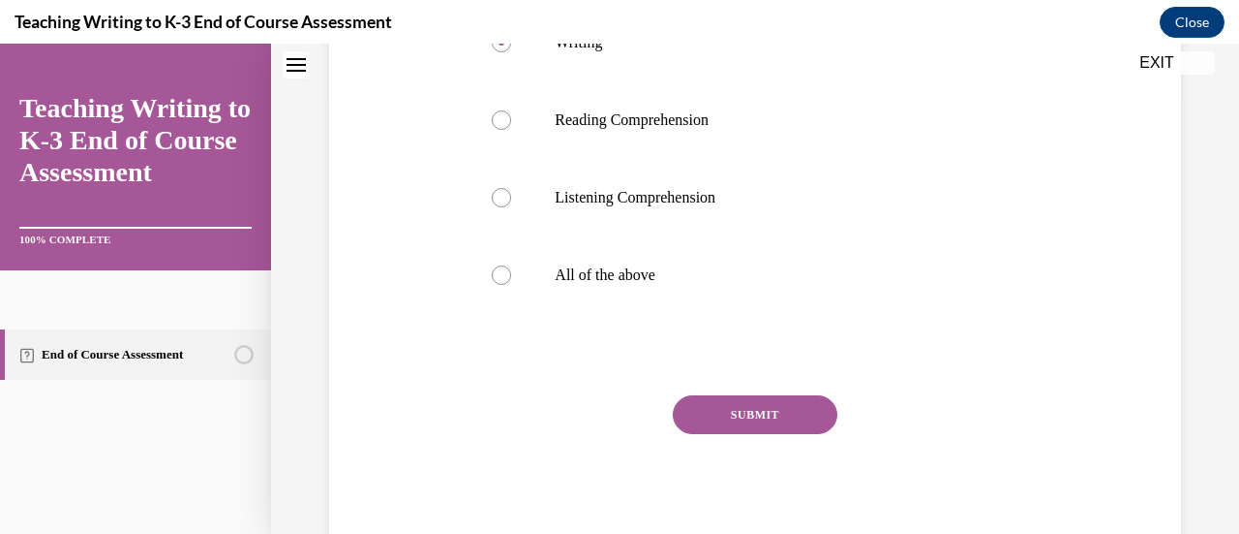
click at [775, 414] on button "SUBMIT" at bounding box center [755, 414] width 165 height 39
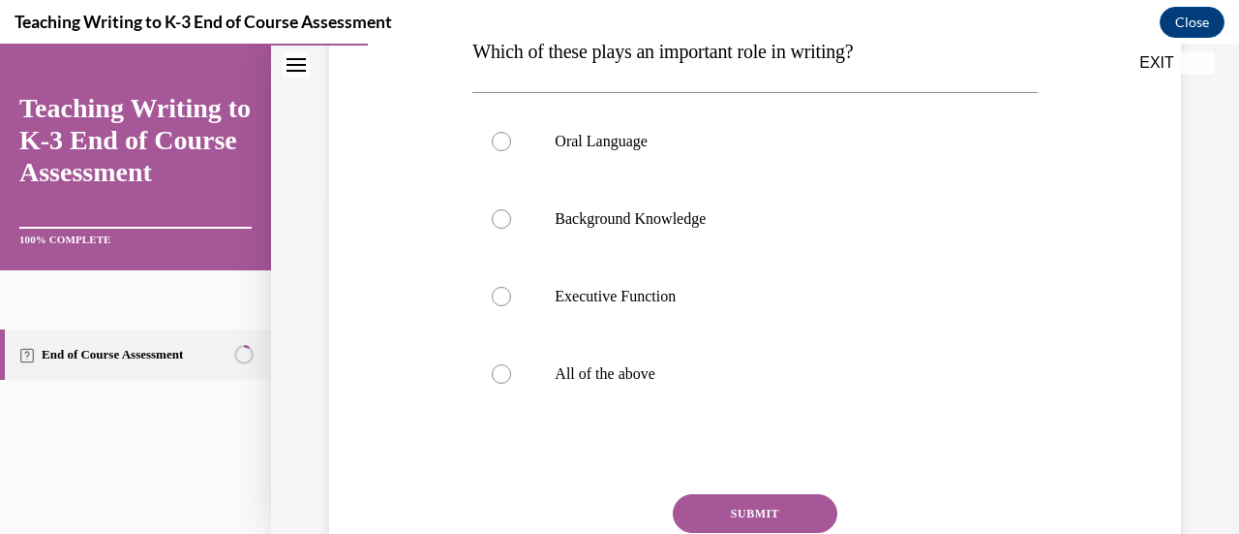
scroll to position [340, 0]
click at [492, 380] on label "All of the above" at bounding box center [755, 372] width 565 height 77
click at [492, 380] on input "All of the above" at bounding box center [501, 372] width 19 height 19
radio input "true"
click at [715, 511] on button "SUBMIT" at bounding box center [755, 512] width 165 height 39
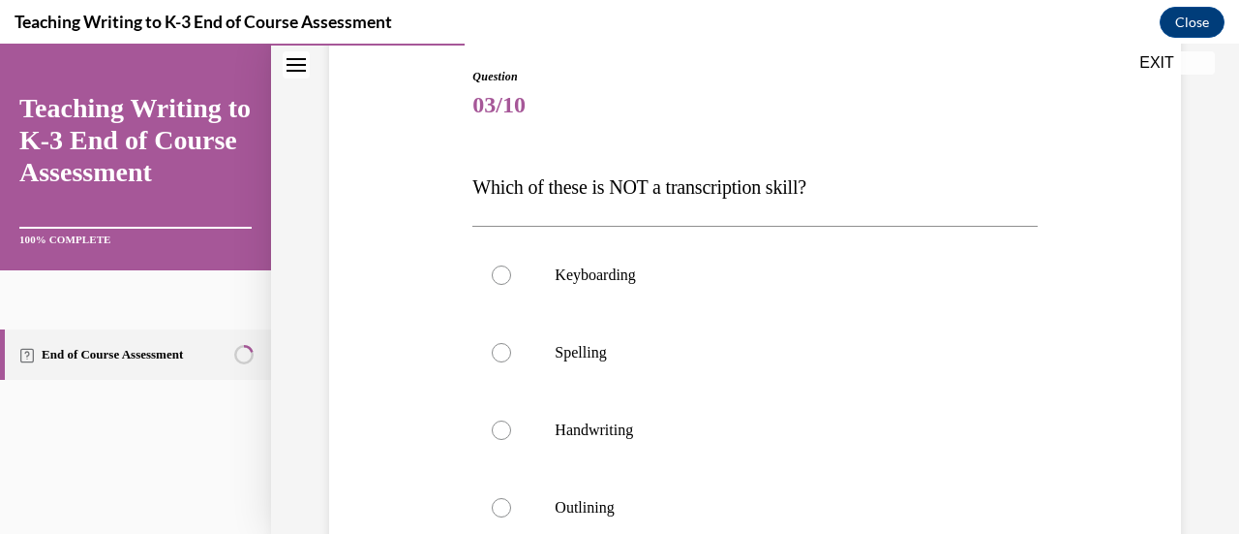
scroll to position [202, 0]
click at [504, 274] on div at bounding box center [501, 273] width 19 height 19
click at [504, 274] on input "Keyboarding" at bounding box center [501, 273] width 19 height 19
radio input "true"
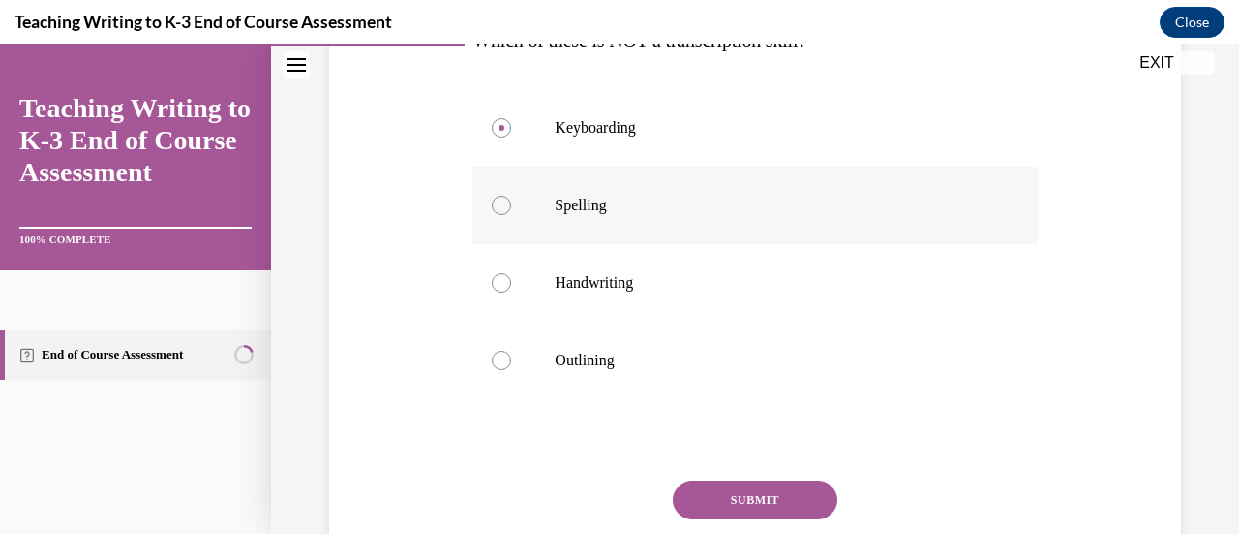
scroll to position [350, 0]
click at [738, 504] on button "SUBMIT" at bounding box center [755, 498] width 165 height 39
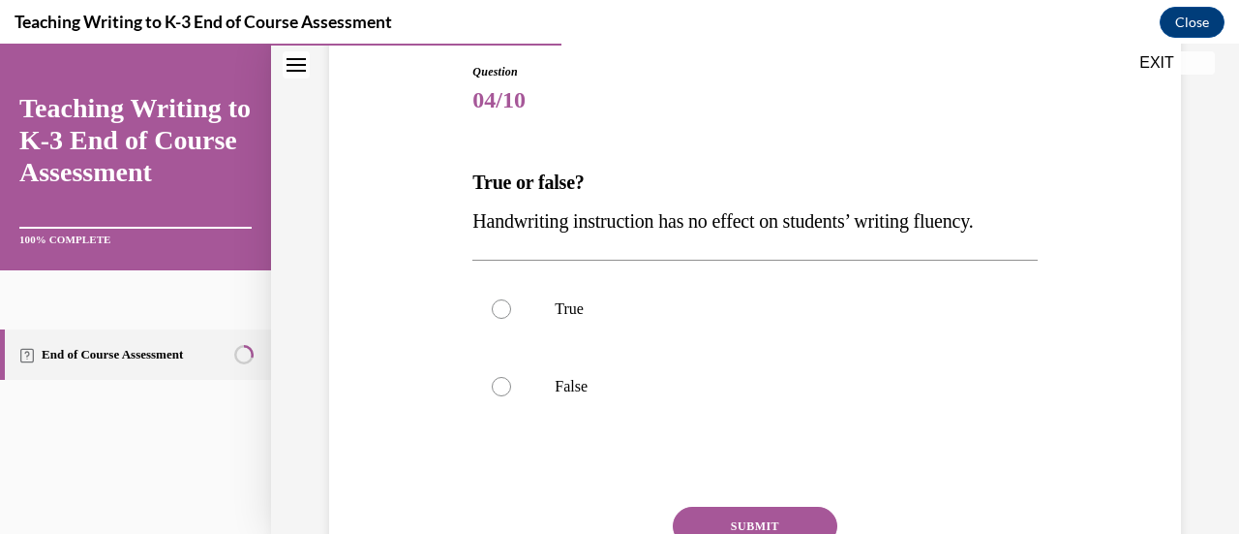
scroll to position [206, 0]
click at [505, 381] on div at bounding box center [501, 386] width 19 height 19
click at [505, 381] on input "False" at bounding box center [501, 386] width 19 height 19
radio input "true"
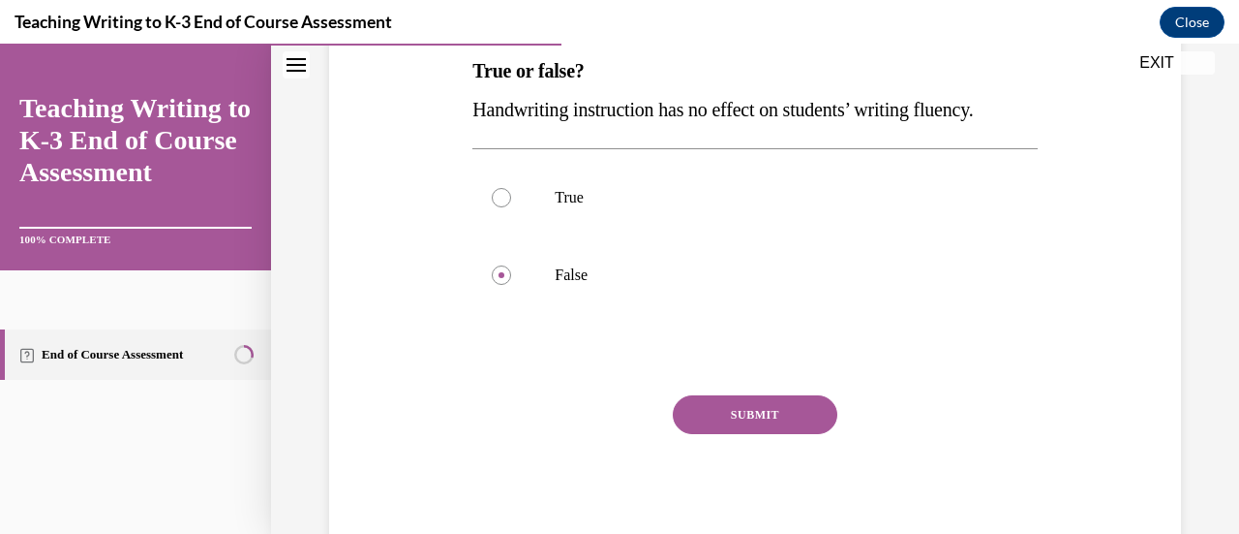
click at [732, 407] on button "SUBMIT" at bounding box center [755, 414] width 165 height 39
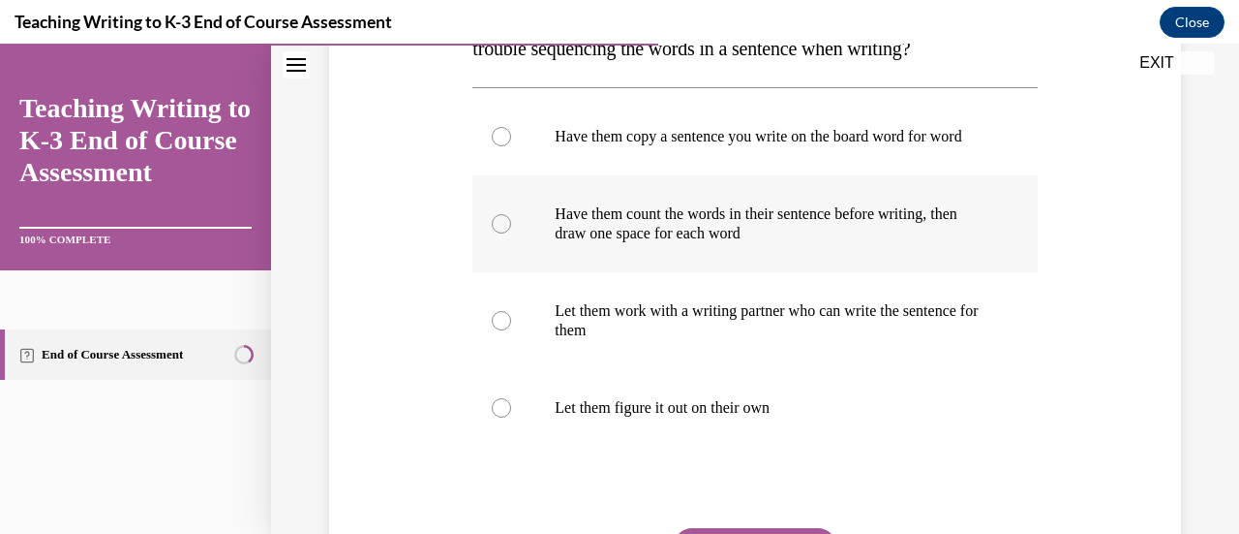
scroll to position [380, 0]
click at [492, 232] on div at bounding box center [501, 222] width 19 height 19
click at [492, 232] on input "Have them count the words in their sentence before writing, then draw one space…" at bounding box center [501, 222] width 19 height 19
radio input "true"
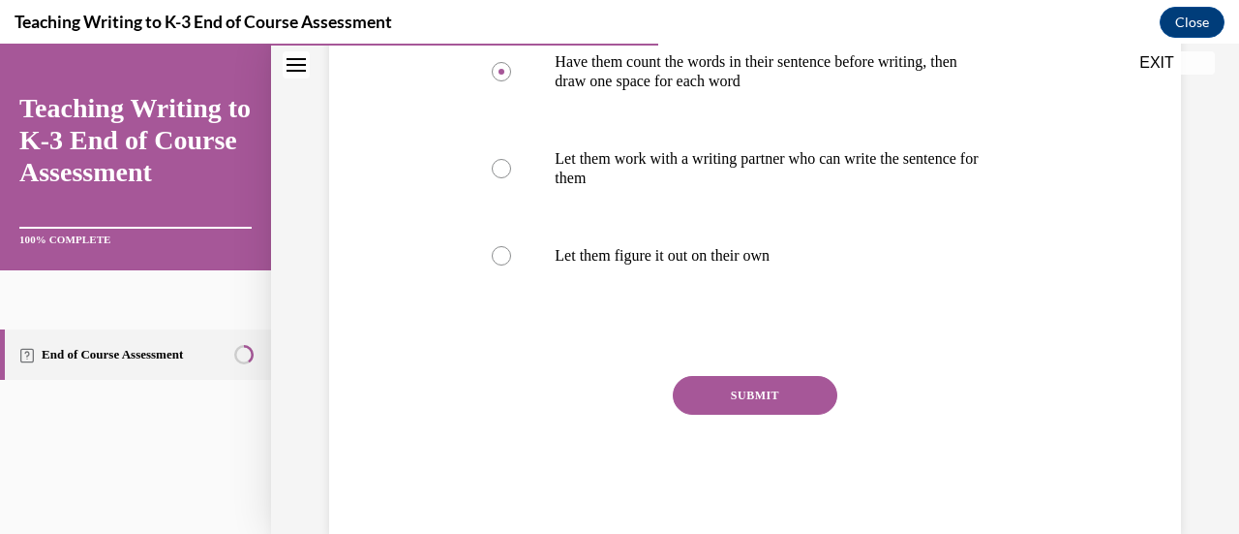
click at [763, 408] on button "SUBMIT" at bounding box center [755, 395] width 165 height 39
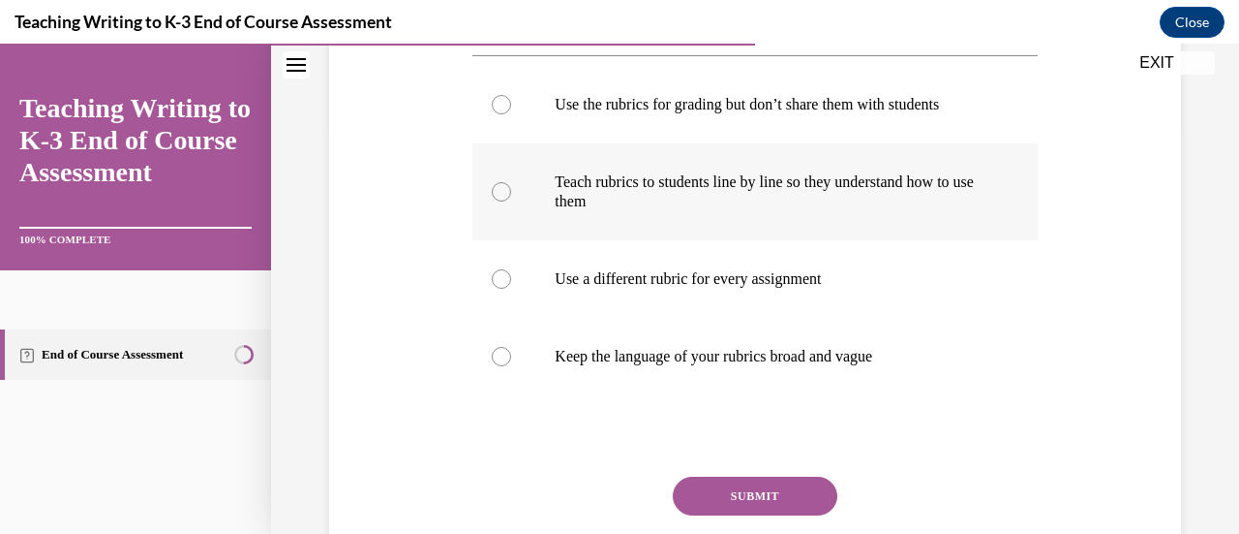
scroll to position [419, 0]
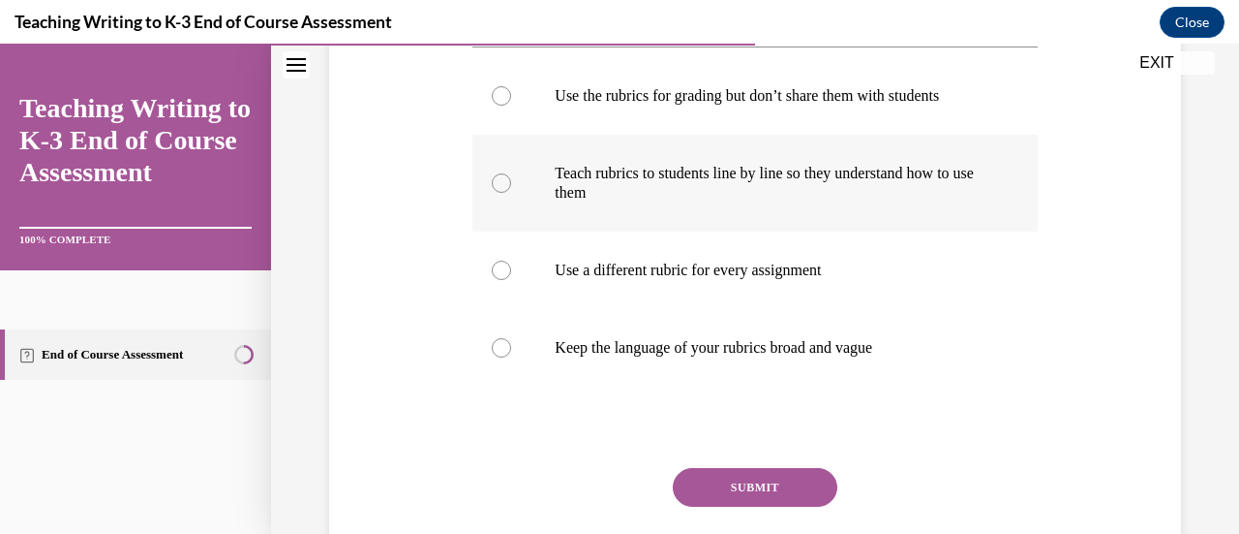
click at [510, 193] on label "Teach rubrics to students line by line so they understand how to use them" at bounding box center [755, 183] width 565 height 97
click at [510, 193] on input "Teach rubrics to students line by line so they understand how to use them" at bounding box center [501, 182] width 19 height 19
radio input "true"
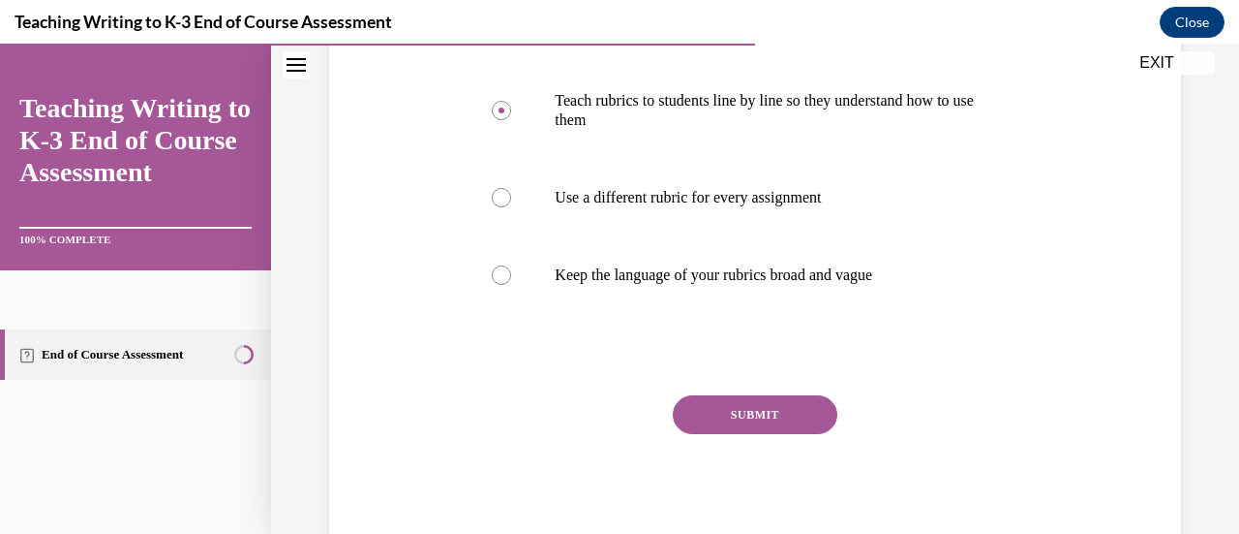
click at [785, 410] on button "SUBMIT" at bounding box center [755, 414] width 165 height 39
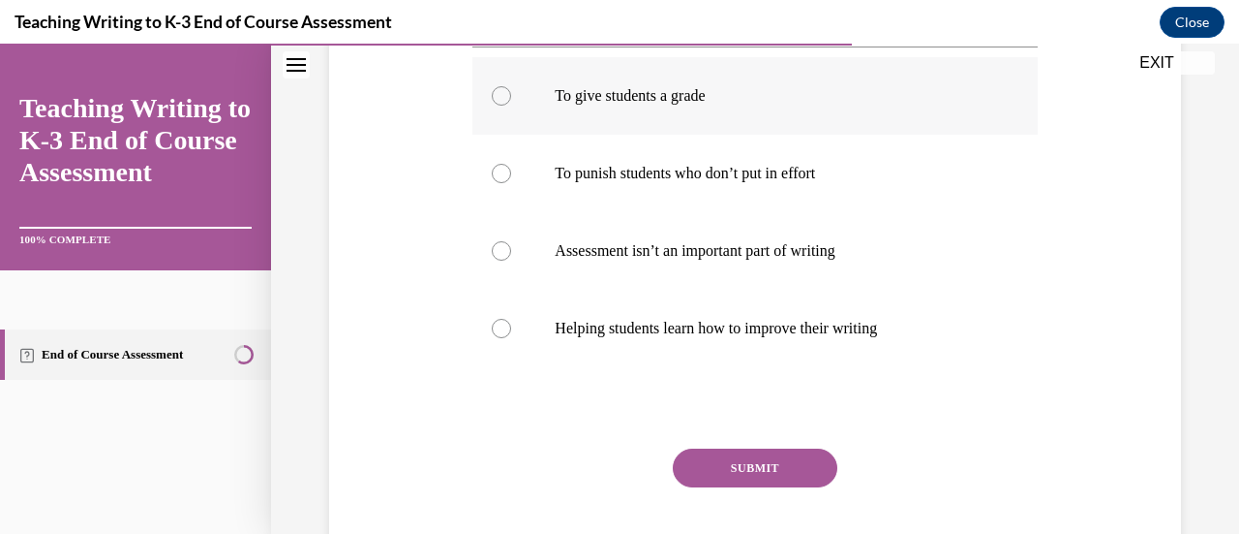
scroll to position [382, 0]
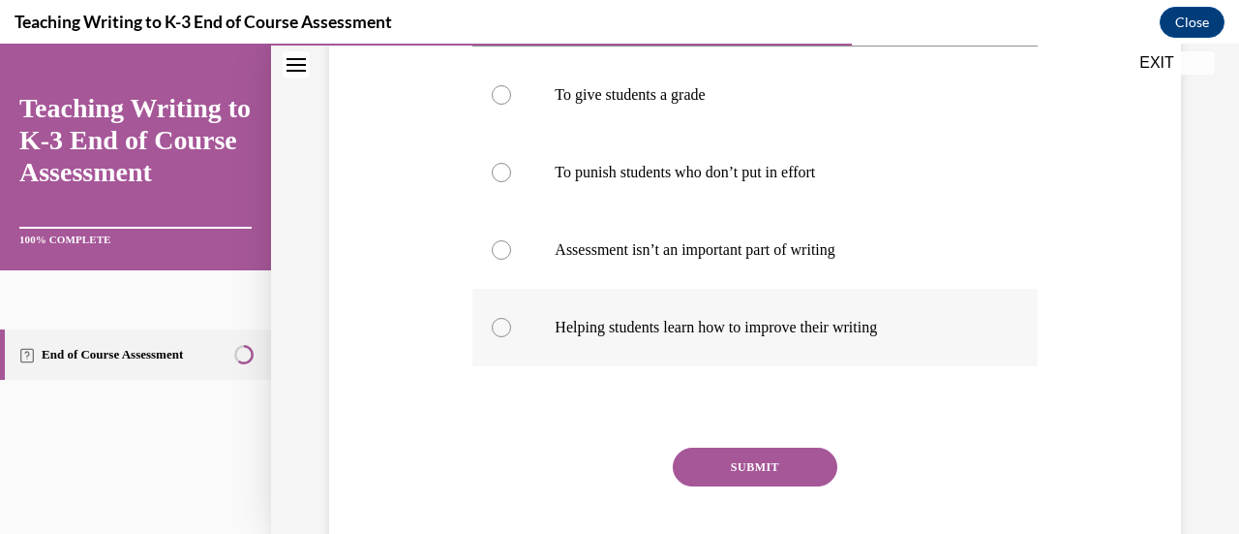
click at [496, 324] on div at bounding box center [501, 327] width 19 height 19
click at [496, 324] on input "Helping students learn how to improve their writing" at bounding box center [501, 327] width 19 height 19
radio input "true"
click at [726, 466] on button "SUBMIT" at bounding box center [755, 466] width 165 height 39
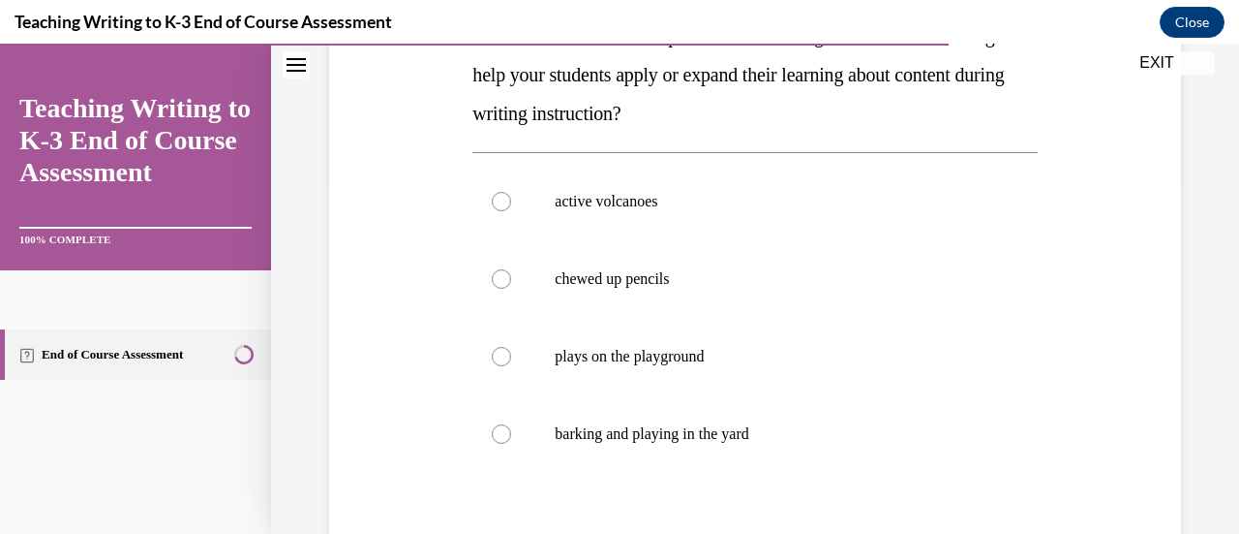
scroll to position [353, 0]
click at [499, 350] on div at bounding box center [501, 355] width 19 height 19
click at [499, 350] on input "plays on the playground" at bounding box center [501, 355] width 19 height 19
radio input "true"
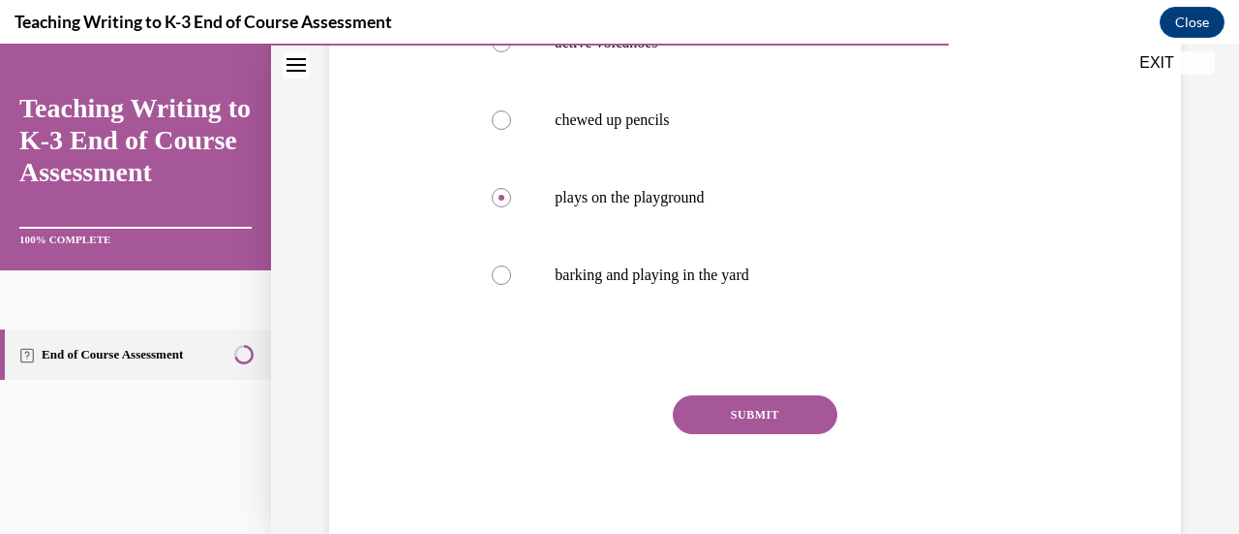
click at [701, 409] on button "SUBMIT" at bounding box center [755, 414] width 165 height 39
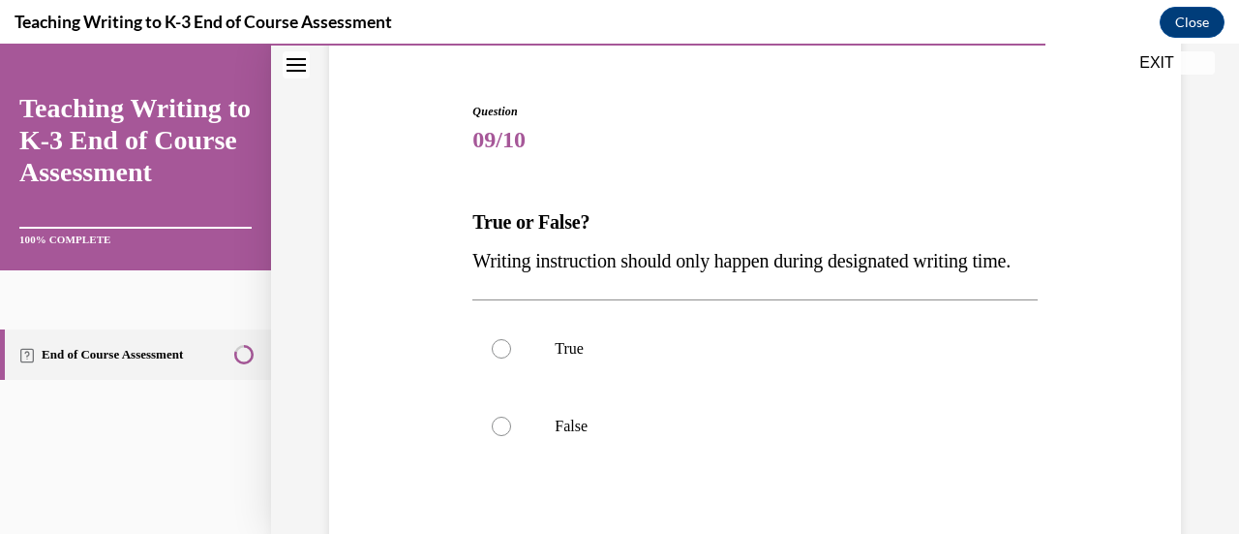
scroll to position [168, 0]
click at [492, 435] on div at bounding box center [501, 424] width 19 height 19
click at [492, 435] on input "False" at bounding box center [501, 424] width 19 height 19
radio input "true"
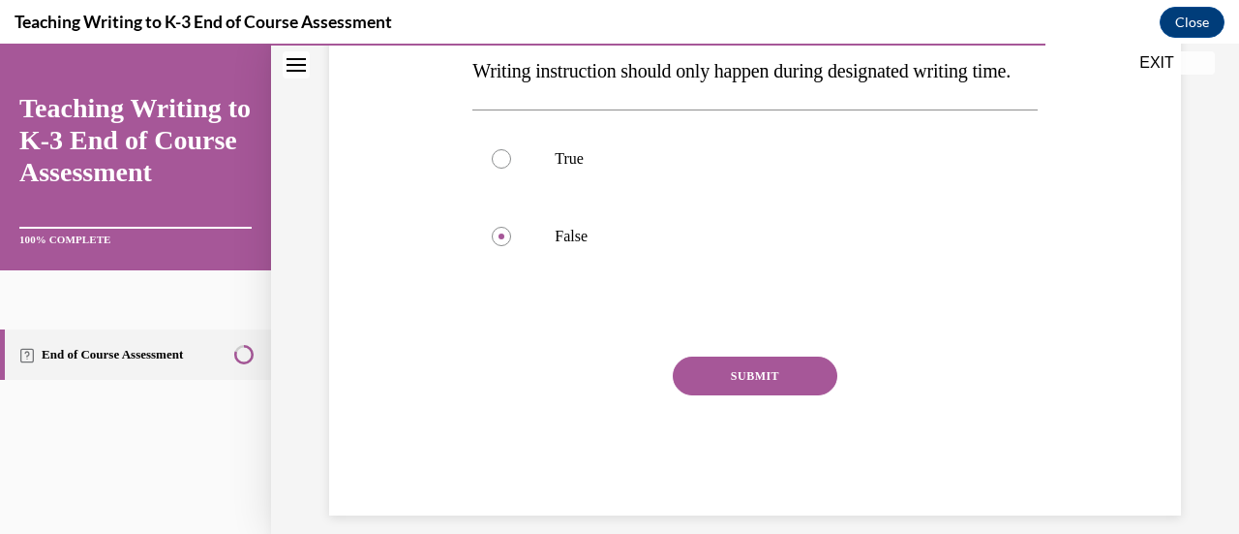
click at [727, 395] on button "SUBMIT" at bounding box center [755, 375] width 165 height 39
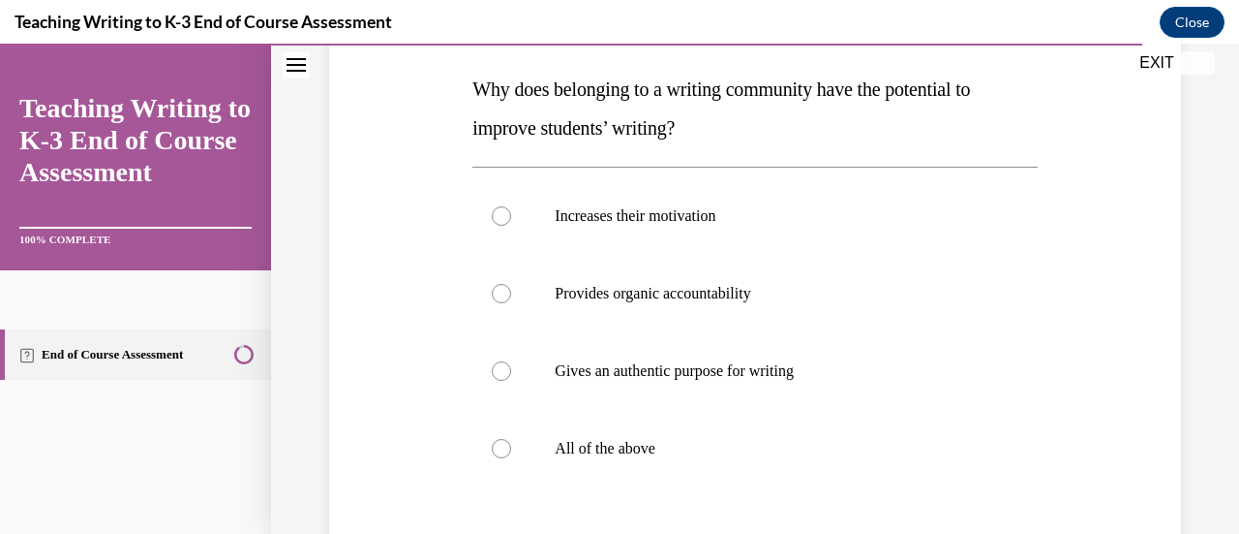
scroll to position [318, 0]
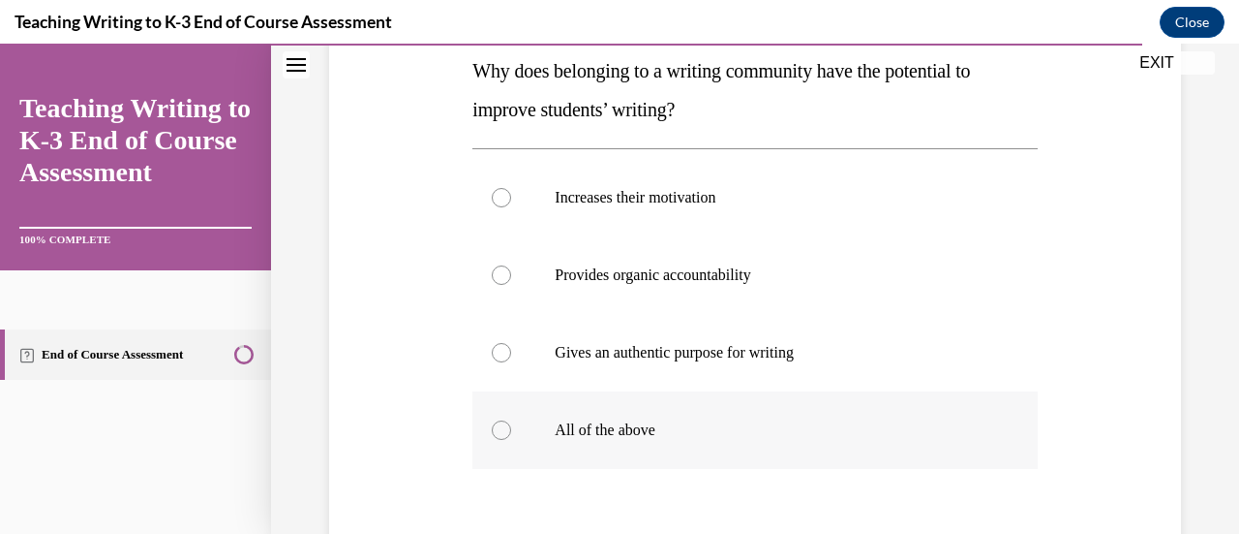
click at [494, 431] on div at bounding box center [501, 429] width 19 height 19
click at [494, 431] on input "All of the above" at bounding box center [501, 429] width 19 height 19
radio input "true"
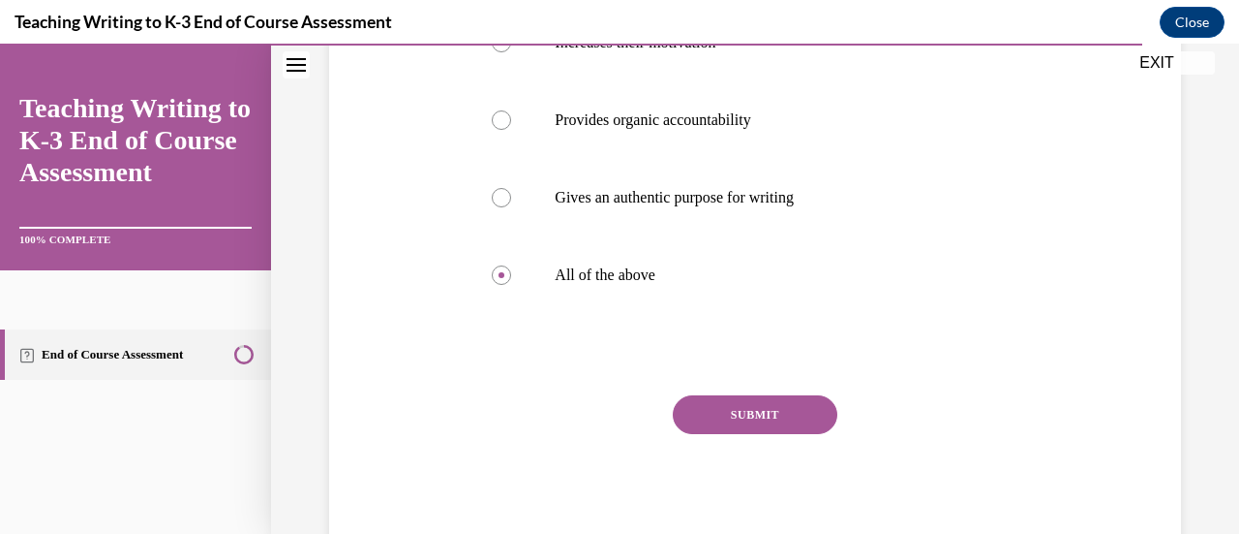
click at [765, 417] on button "SUBMIT" at bounding box center [755, 414] width 165 height 39
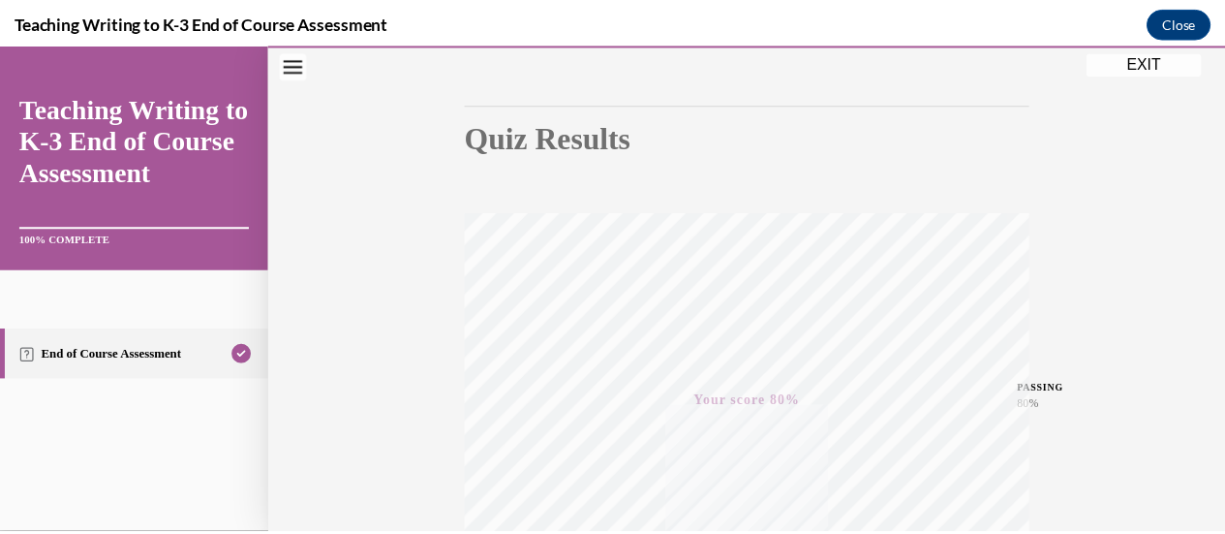
scroll to position [158, 0]
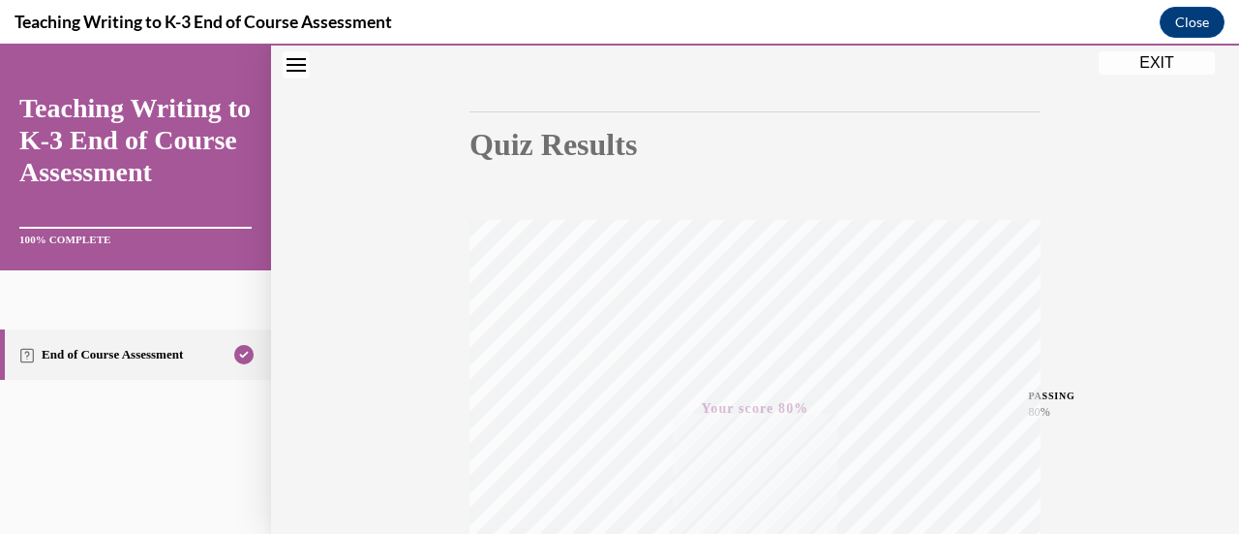
click at [1133, 52] on button "EXIT" at bounding box center [1157, 62] width 116 height 23
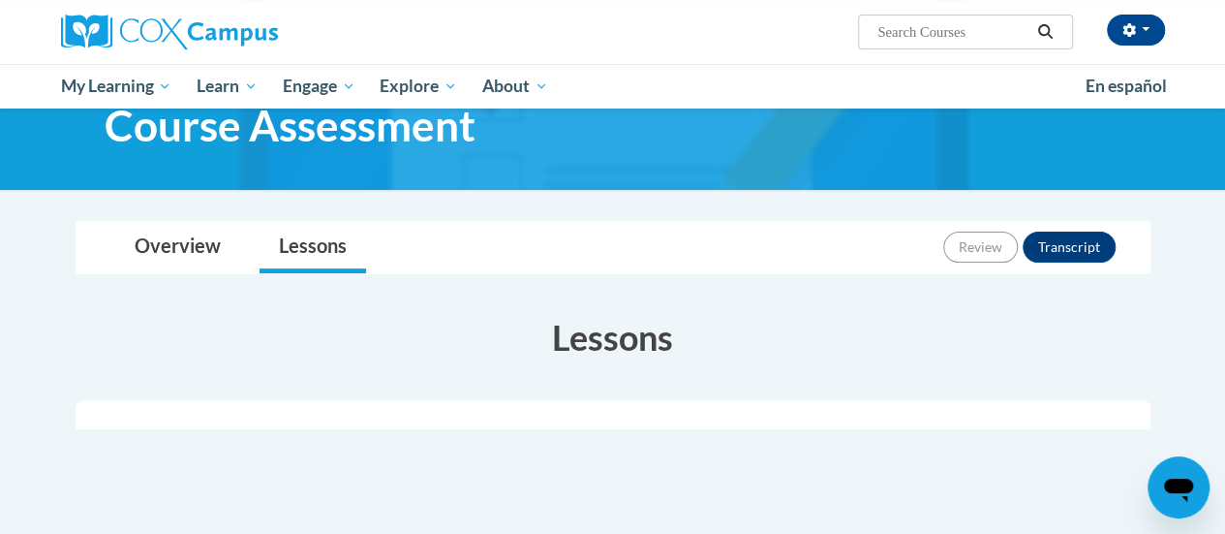
scroll to position [107, 0]
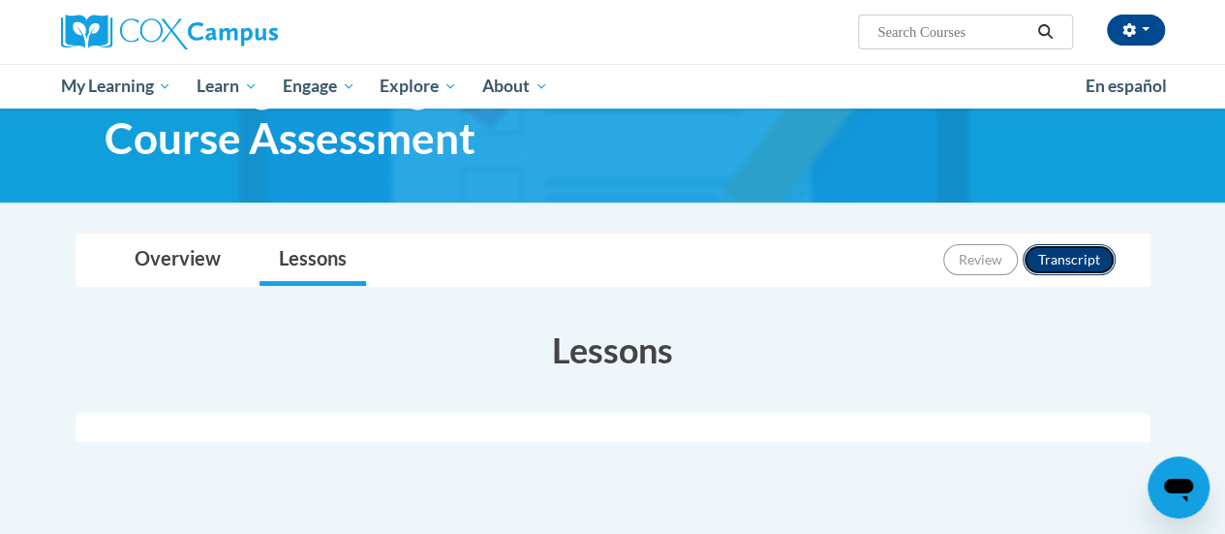
click at [1086, 260] on button "Transcript" at bounding box center [1069, 259] width 93 height 31
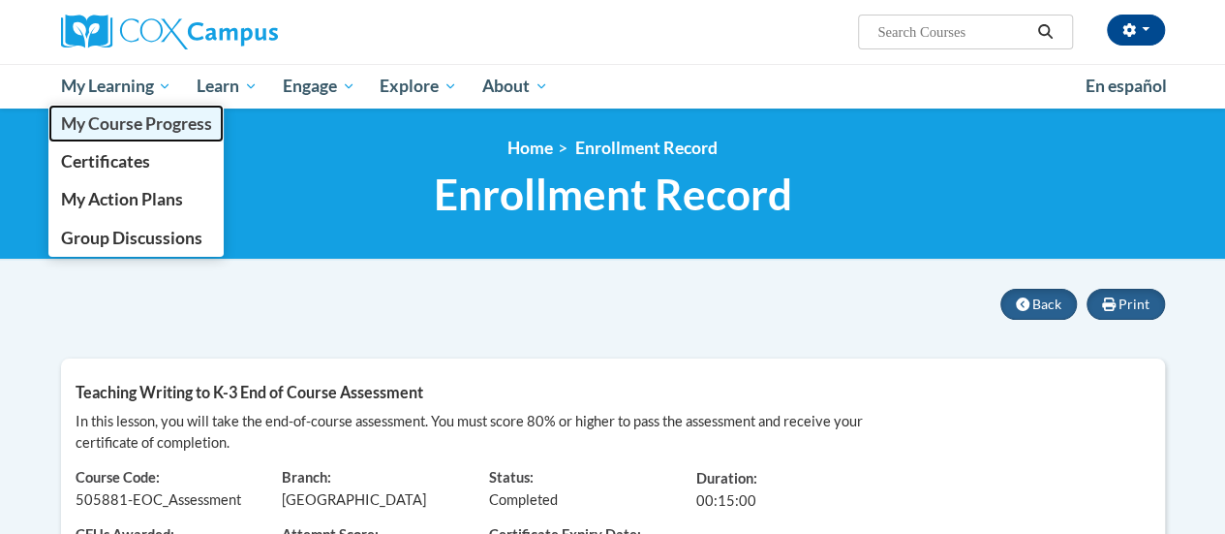
click at [114, 131] on span "My Course Progress" at bounding box center [135, 123] width 151 height 20
